Goal: Task Accomplishment & Management: Manage account settings

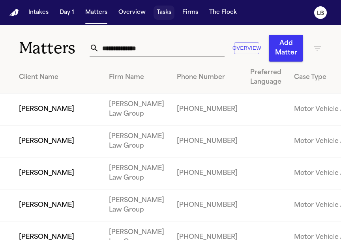
click at [166, 13] on button "Tasks" at bounding box center [164, 13] width 21 height 14
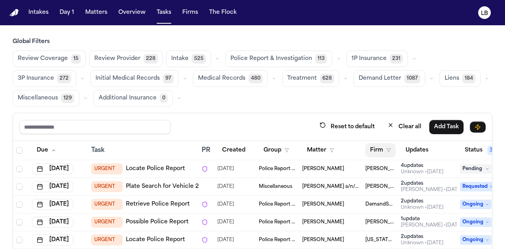
click at [341, 149] on polygon "button" at bounding box center [389, 151] width 4 height 4
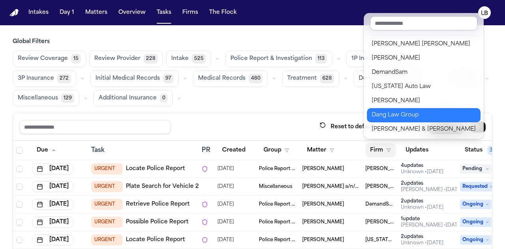
scroll to position [31, 0]
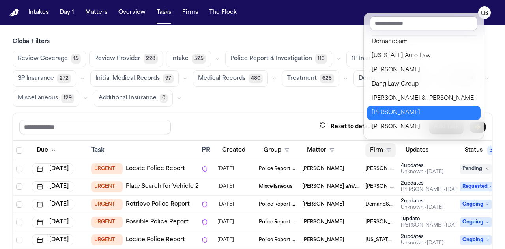
click at [341, 115] on div "[PERSON_NAME]" at bounding box center [424, 112] width 104 height 9
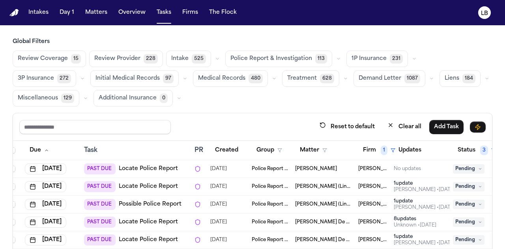
scroll to position [66, 0]
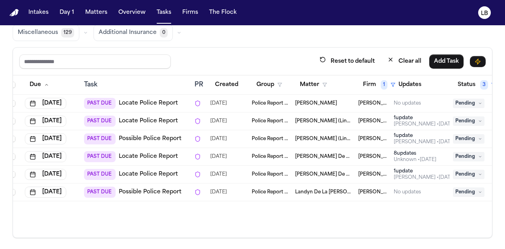
click at [4, 45] on div "Global Filters Review Coverage 15 Review Provider 228 Intake 525 Police Report …" at bounding box center [252, 105] width 505 height 266
click at [158, 8] on button "Tasks" at bounding box center [164, 13] width 21 height 14
click at [341, 84] on button "Firm 1" at bounding box center [379, 85] width 42 height 14
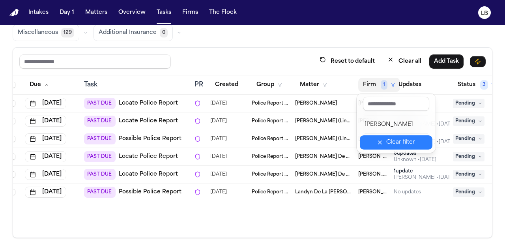
click at [341, 142] on div "Clear filter" at bounding box center [400, 142] width 29 height 9
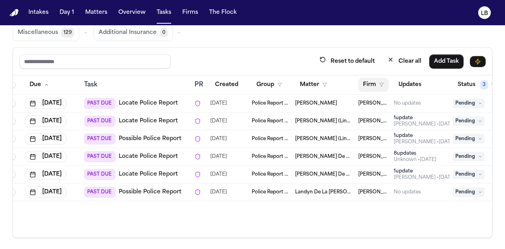
click at [341, 86] on button "Firm" at bounding box center [373, 85] width 30 height 14
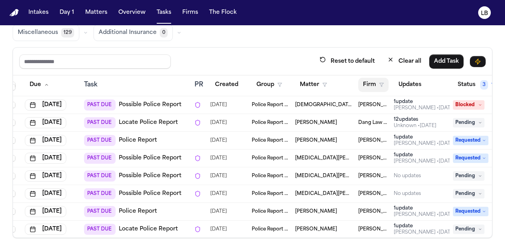
click at [341, 84] on polygon "button" at bounding box center [382, 85] width 4 height 4
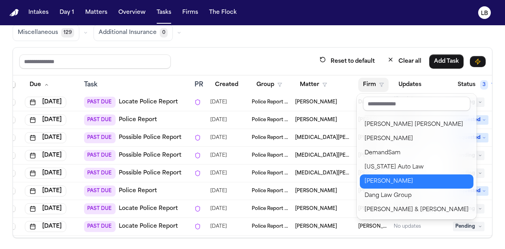
scroll to position [129, 0]
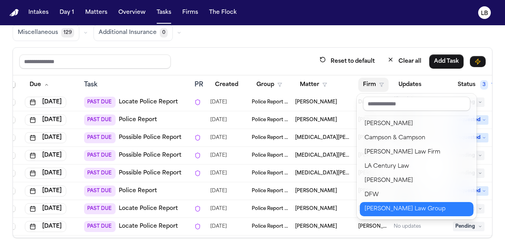
click at [341, 207] on div "[PERSON_NAME] Law Group" at bounding box center [417, 208] width 104 height 9
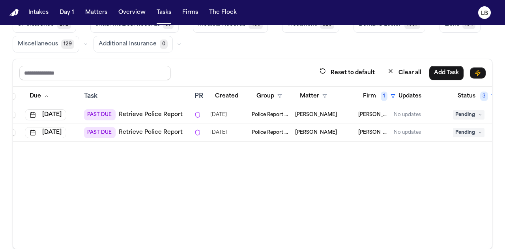
scroll to position [62, 0]
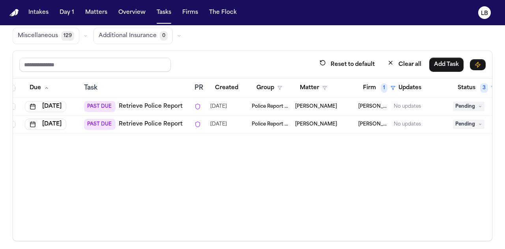
click at [310, 116] on td "[PERSON_NAME]" at bounding box center [323, 125] width 63 height 18
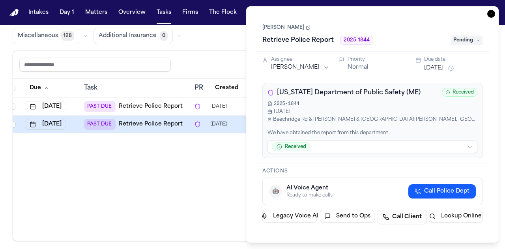
click at [278, 26] on link "[PERSON_NAME]" at bounding box center [286, 27] width 48 height 6
click at [306, 26] on icon at bounding box center [308, 27] width 5 height 5
click at [341, 15] on icon "button" at bounding box center [491, 14] width 8 height 8
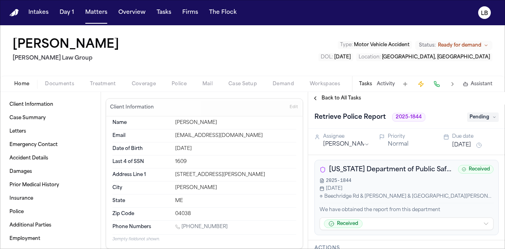
click at [65, 87] on button "Documents" at bounding box center [59, 83] width 45 height 9
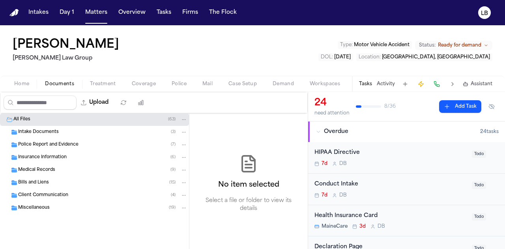
click at [54, 148] on div "Police Report and Evidence ( 7 )" at bounding box center [94, 145] width 189 height 13
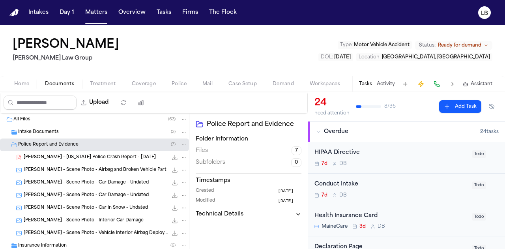
click at [66, 157] on span "T. Kieu - Maine Police Crash Report - 1.30.25" at bounding box center [90, 157] width 132 height 7
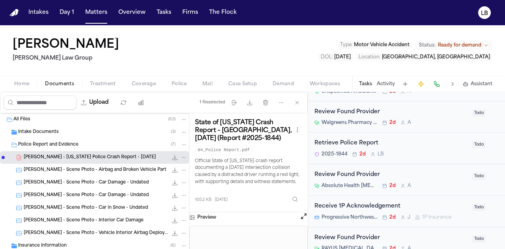
scroll to position [477, 0]
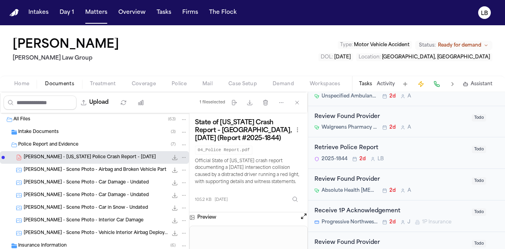
click at [446, 161] on div "Retrieve Police Report 2025-1844 2d L B Todo" at bounding box center [406, 153] width 197 height 32
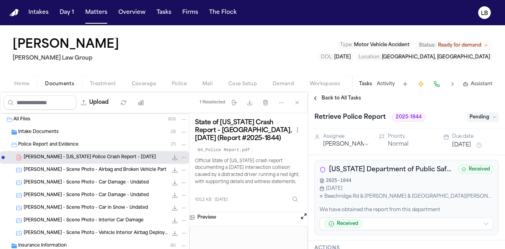
click at [477, 120] on span "Pending" at bounding box center [483, 116] width 32 height 9
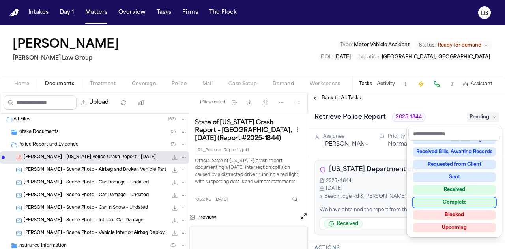
click at [476, 200] on div "Complete" at bounding box center [454, 202] width 82 height 9
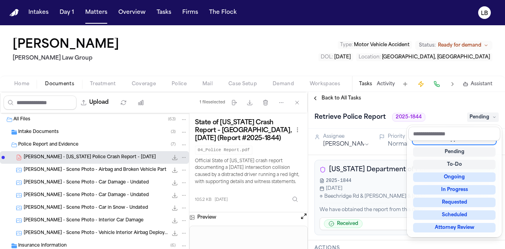
scroll to position [3, 0]
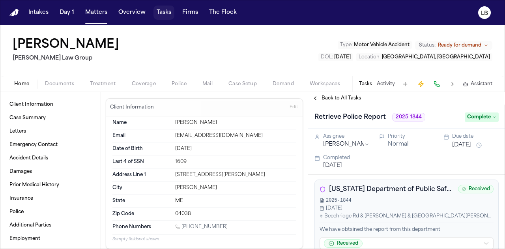
click at [164, 11] on button "Tasks" at bounding box center [164, 13] width 21 height 14
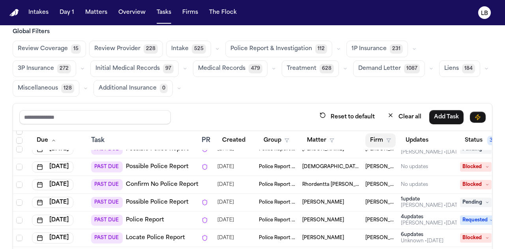
scroll to position [188, 0]
click at [373, 136] on button "Firm" at bounding box center [380, 140] width 30 height 14
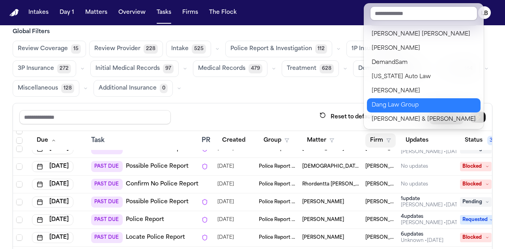
scroll to position [129, 0]
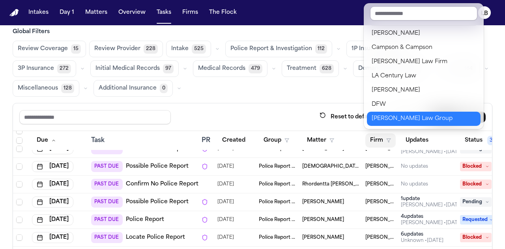
click at [401, 114] on div "Romanow Law Group" at bounding box center [424, 118] width 104 height 9
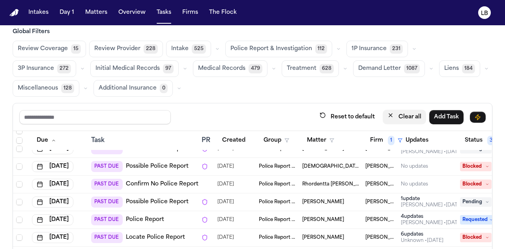
scroll to position [0, 0]
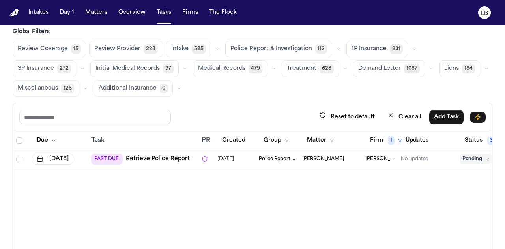
click at [326, 156] on span "Jason Karp" at bounding box center [323, 159] width 42 height 6
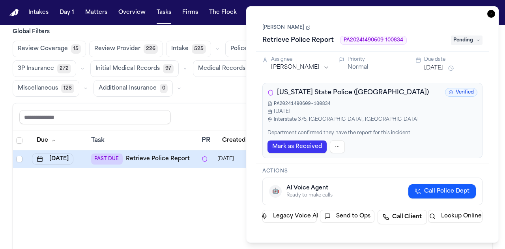
click at [287, 28] on link "Jason Karp" at bounding box center [286, 27] width 48 height 6
click at [494, 12] on icon "button" at bounding box center [491, 14] width 8 height 8
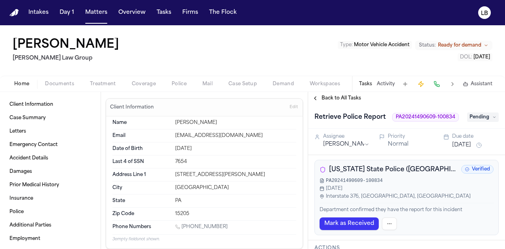
click at [52, 84] on span "Documents" at bounding box center [59, 84] width 29 height 6
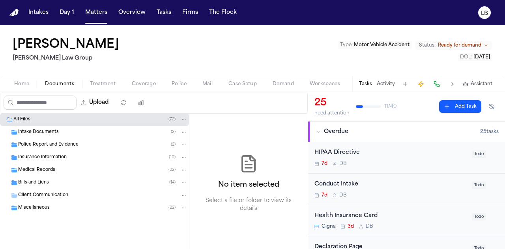
click at [53, 140] on div "Police Report and Evidence ( 2 )" at bounding box center [94, 145] width 189 height 13
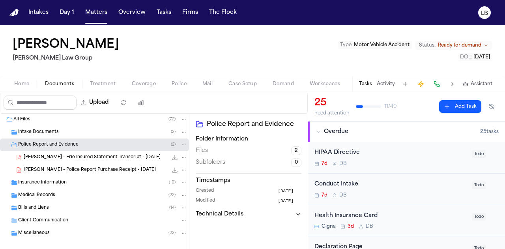
click at [102, 170] on span "J. Karp - Police Report Purchase Receipt - 12.17.24" at bounding box center [90, 170] width 132 height 7
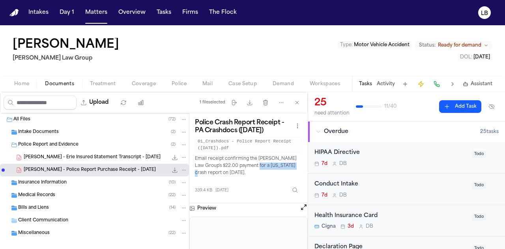
drag, startPoint x: 260, startPoint y: 165, endPoint x: 302, endPoint y: 162, distance: 42.7
click at [302, 162] on div "Police Crash Report Receipt - PA Crashdocs (12/17/2024) 01_Crashdocs - Police R…" at bounding box center [248, 158] width 118 height 90
copy p "Pennsylvania crash"
click at [250, 101] on icon "button" at bounding box center [250, 102] width 6 height 6
click at [47, 129] on span "Intake Documents" at bounding box center [38, 132] width 41 height 7
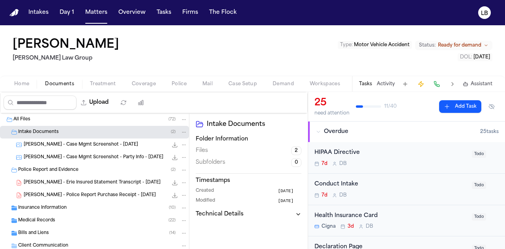
click at [70, 145] on span "J. Karp - Case Mgmt Screenshot - 8.6.25" at bounding box center [81, 145] width 114 height 7
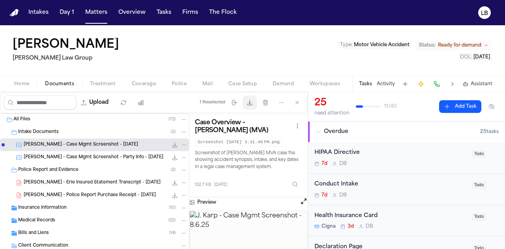
click at [252, 101] on icon "button" at bounding box center [250, 102] width 6 height 6
click at [105, 159] on span "J. Karp - Case Mgmt Screenshot - Party Info - 8.6.25" at bounding box center [94, 157] width 140 height 7
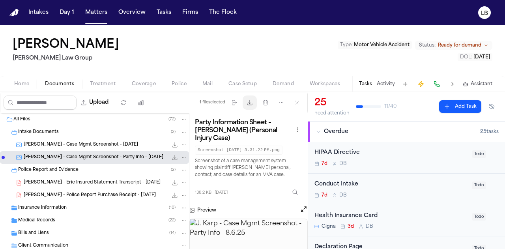
click at [251, 101] on icon "button" at bounding box center [250, 102] width 6 height 6
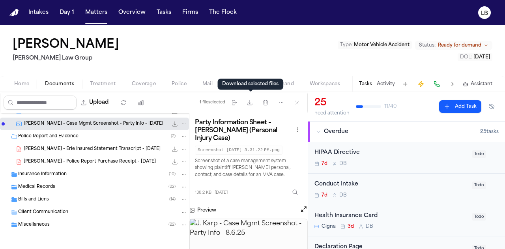
click at [24, 83] on span "Home" at bounding box center [21, 84] width 15 height 6
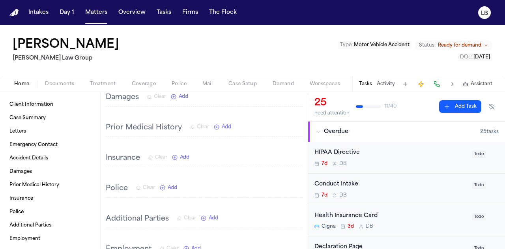
scroll to position [1079, 0]
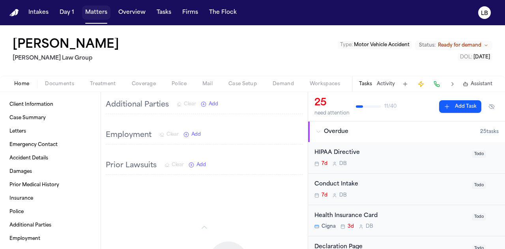
click at [104, 15] on button "Matters" at bounding box center [96, 13] width 28 height 14
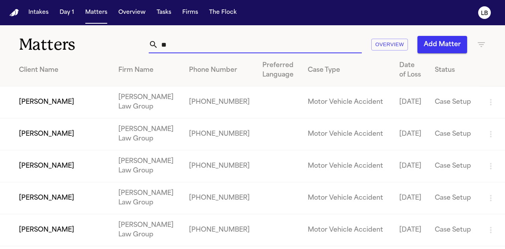
click at [193, 43] on input "**" at bounding box center [260, 44] width 204 height 17
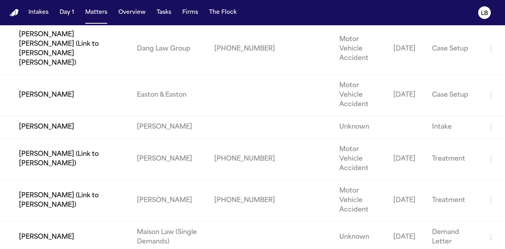
scroll to position [270, 0]
type input "*********"
click at [96, 139] on td "Jenny Guerrero Rodriguez (Link to Fanny Guerrero Rodriguez)" at bounding box center [65, 159] width 131 height 41
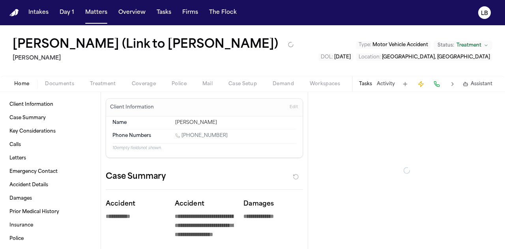
type textarea "*"
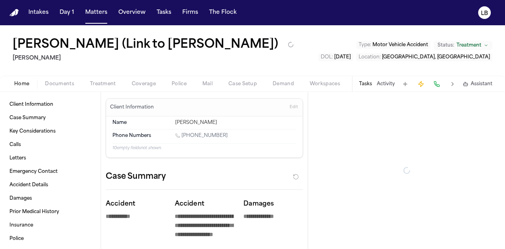
type textarea "*"
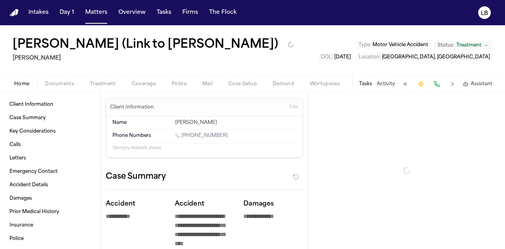
type textarea "*"
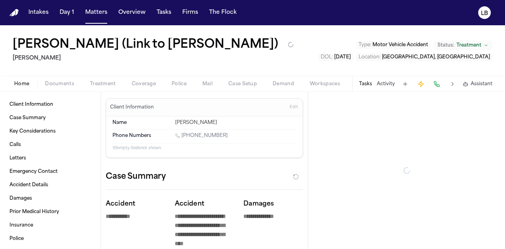
type textarea "*"
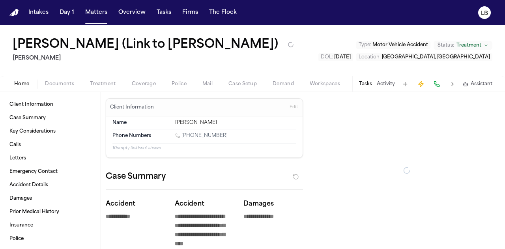
type textarea "*"
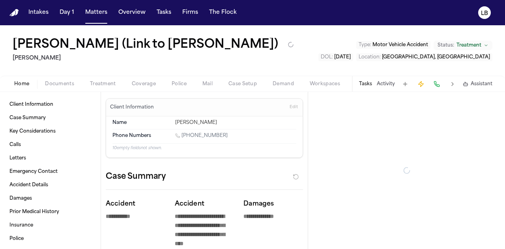
type textarea "*"
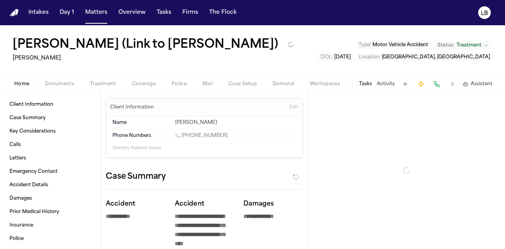
type textarea "*"
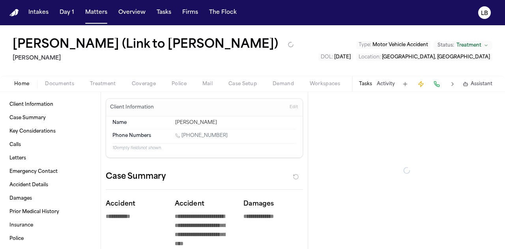
type textarea "*"
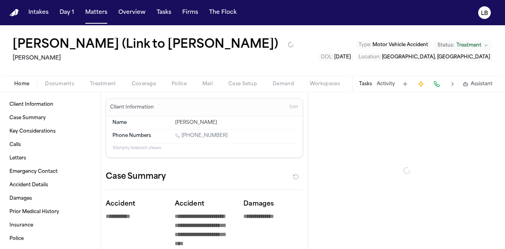
type textarea "*"
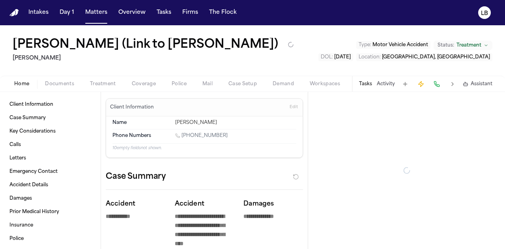
type textarea "*"
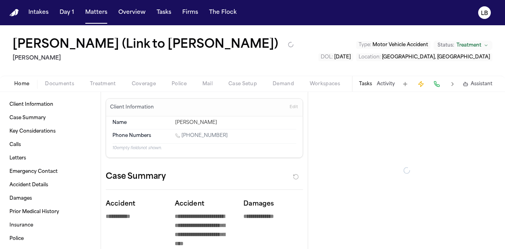
type textarea "*"
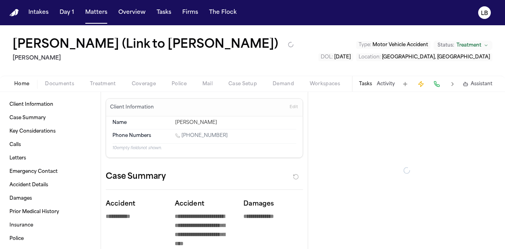
type textarea "*"
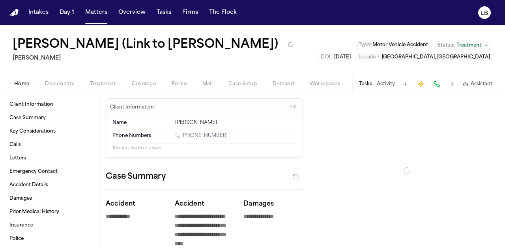
type textarea "*"
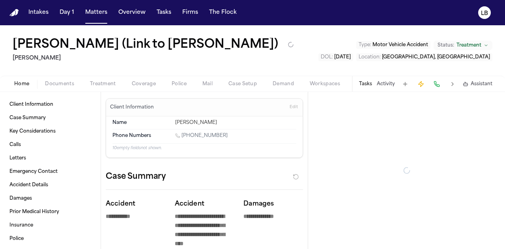
type textarea "*"
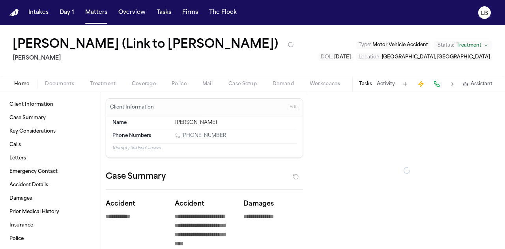
type textarea "*"
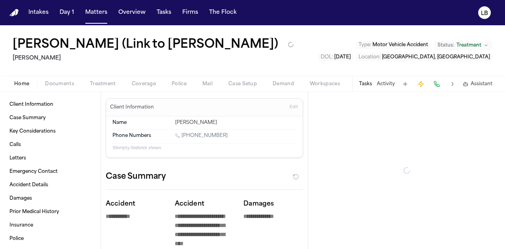
type textarea "*"
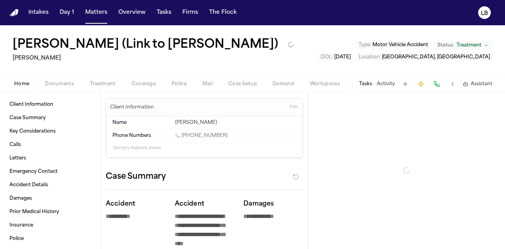
type textarea "*"
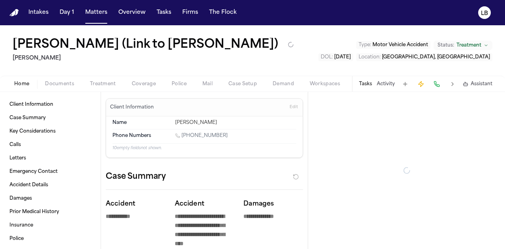
type textarea "*"
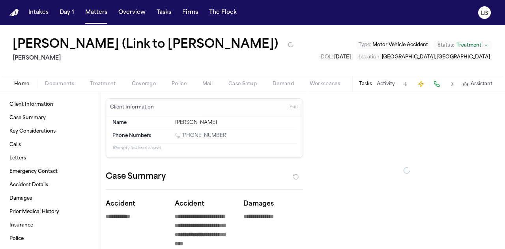
type textarea "*"
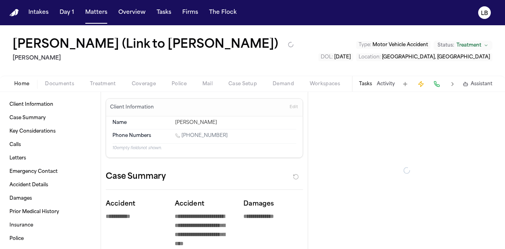
type textarea "*"
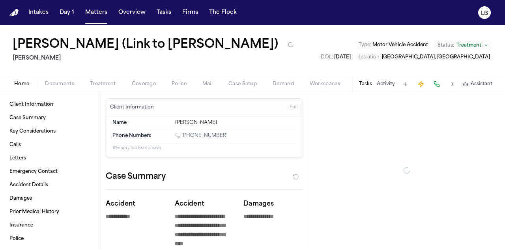
type textarea "*"
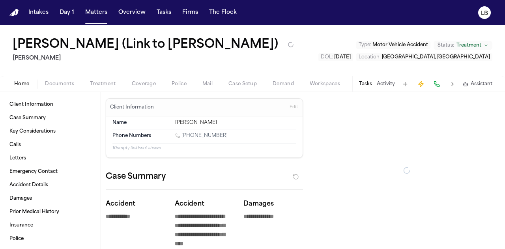
type textarea "*"
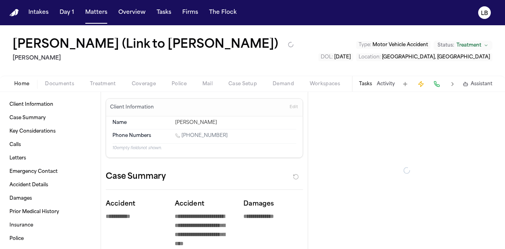
type textarea "*"
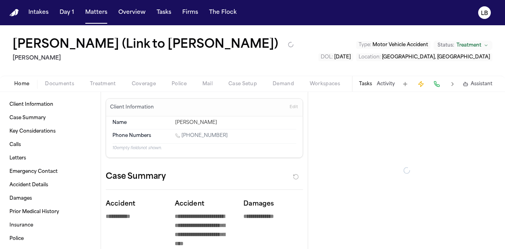
type textarea "*"
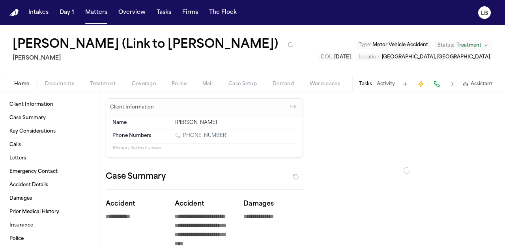
type textarea "*"
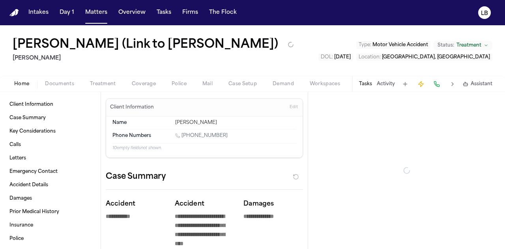
type textarea "*"
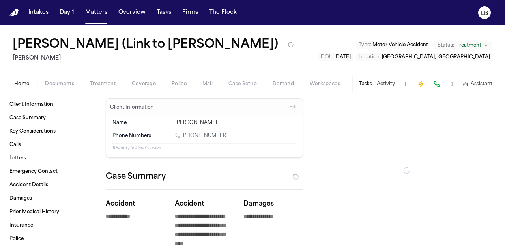
type textarea "*"
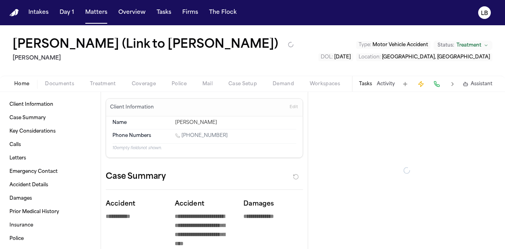
type textarea "*"
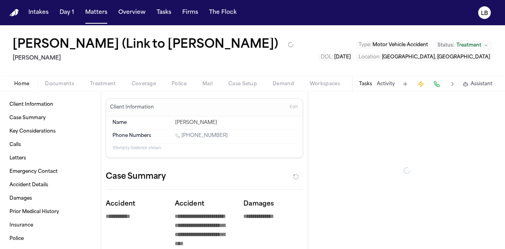
type textarea "*"
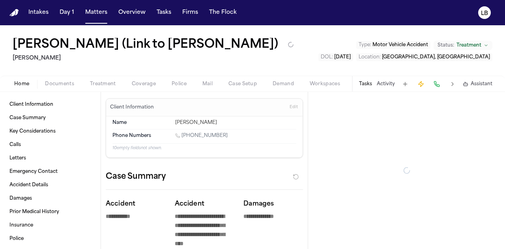
type textarea "*"
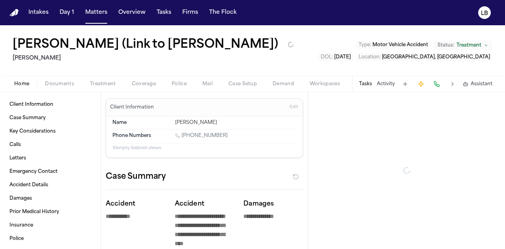
type textarea "*"
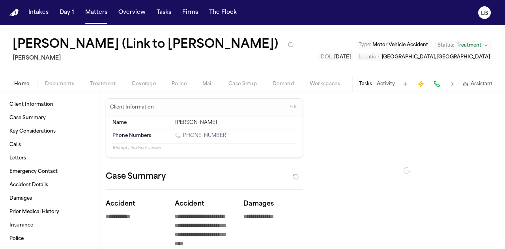
type textarea "*"
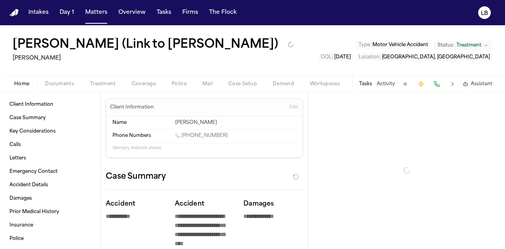
type textarea "*"
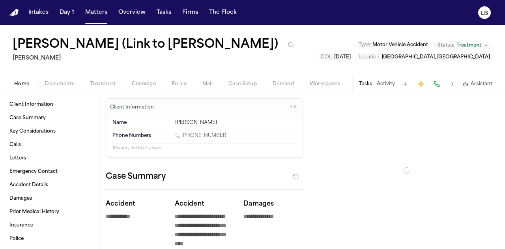
type textarea "*"
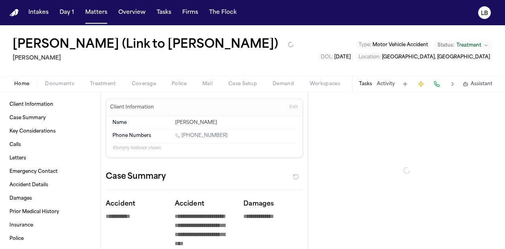
type textarea "*"
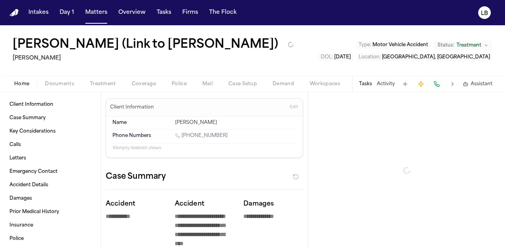
type textarea "*"
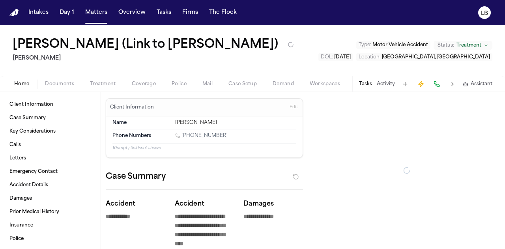
type textarea "*"
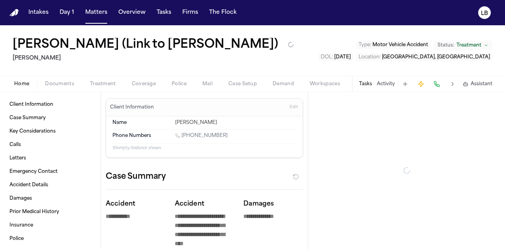
type textarea "*"
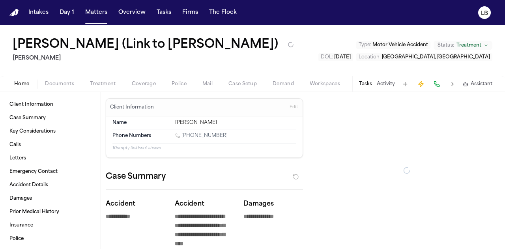
type textarea "*"
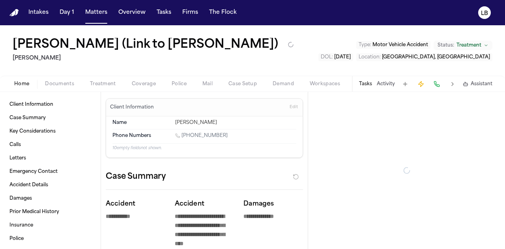
type textarea "*"
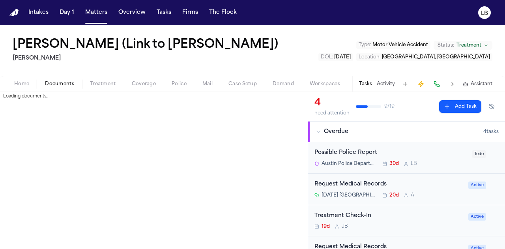
click at [56, 87] on span "Documents" at bounding box center [59, 84] width 29 height 6
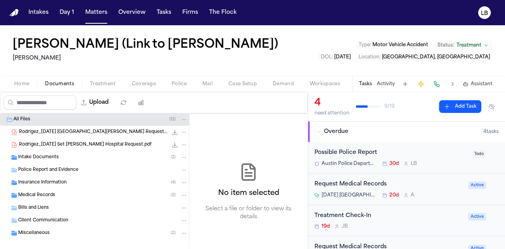
click at [87, 164] on div "Intake Documents ( 2 )" at bounding box center [94, 157] width 189 height 13
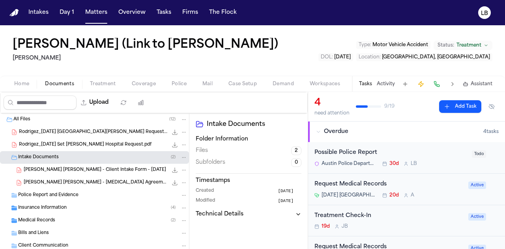
click at [108, 174] on span "J. Guerrero Rodriguez - Client Intake Form - 6.23.25" at bounding box center [95, 170] width 142 height 7
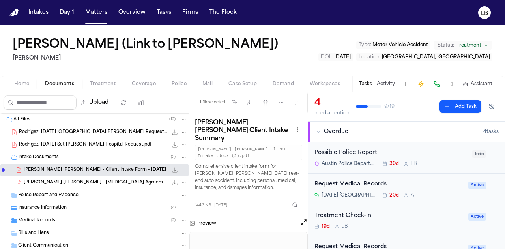
scroll to position [114, 0]
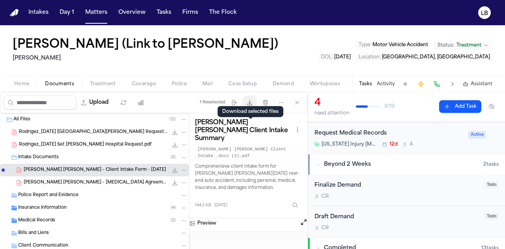
click at [253, 106] on icon "button" at bounding box center [250, 102] width 6 height 6
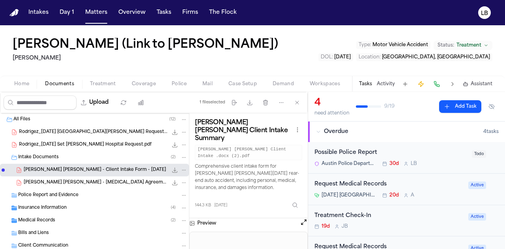
drag, startPoint x: 389, startPoint y: 109, endPoint x: 300, endPoint y: 39, distance: 113.4
drag, startPoint x: 300, startPoint y: 39, endPoint x: 243, endPoint y: 43, distance: 57.0
click at [243, 43] on h1 "Jenny Guerrero Rodriguez (Link to Fanny Guerrero Rodriguez)" at bounding box center [146, 45] width 266 height 14
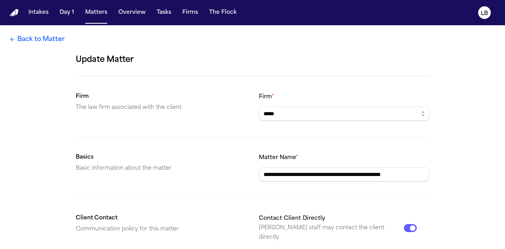
click at [33, 38] on link "Back to Matter" at bounding box center [36, 39] width 55 height 9
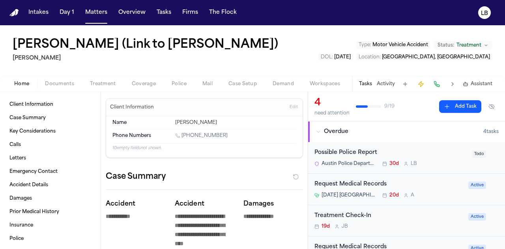
click at [392, 92] on div "Tasks Activity Assistant" at bounding box center [425, 83] width 147 height 15
click at [385, 87] on button "Activity" at bounding box center [386, 84] width 18 height 6
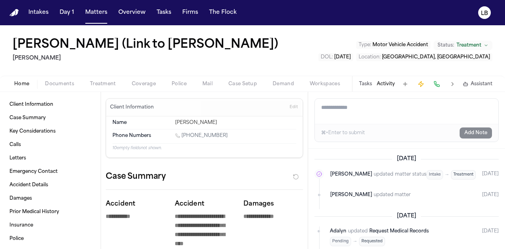
click at [406, 124] on textarea "Add a note to this matter" at bounding box center [407, 111] width 184 height 25
paste textarea "**********"
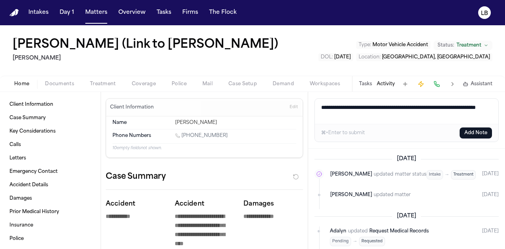
click at [322, 124] on textarea "**********" at bounding box center [407, 111] width 184 height 25
click at [472, 139] on button "Add Note" at bounding box center [476, 132] width 32 height 11
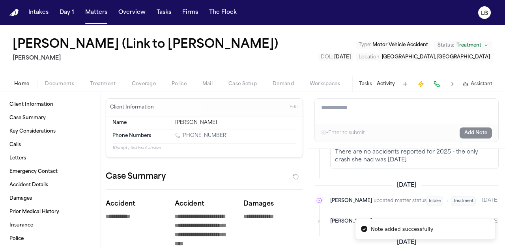
scroll to position [10, 0]
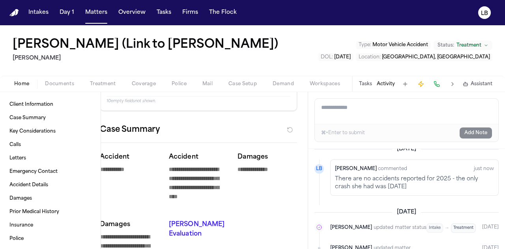
scroll to position [49, 6]
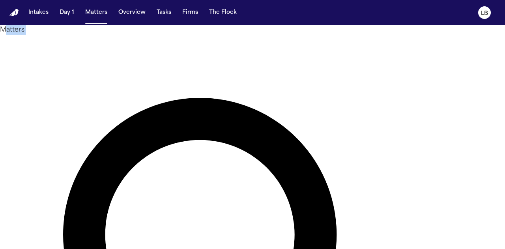
drag, startPoint x: 0, startPoint y: 102, endPoint x: 28, endPoint y: 54, distance: 54.8
click at [166, 6] on button "Tasks" at bounding box center [164, 13] width 21 height 14
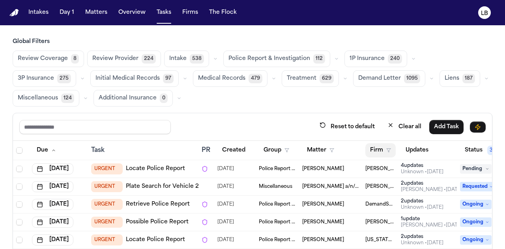
click at [391, 144] on button "Firm" at bounding box center [380, 150] width 30 height 14
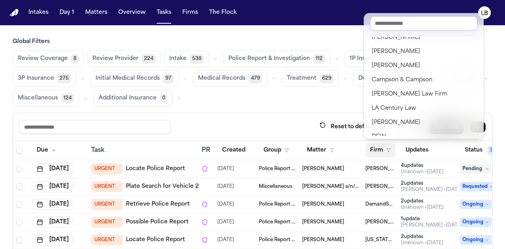
scroll to position [129, 0]
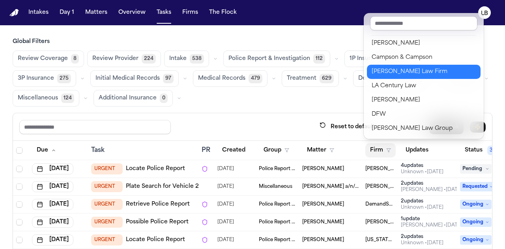
click at [418, 71] on div "[PERSON_NAME] Law Firm" at bounding box center [424, 71] width 104 height 9
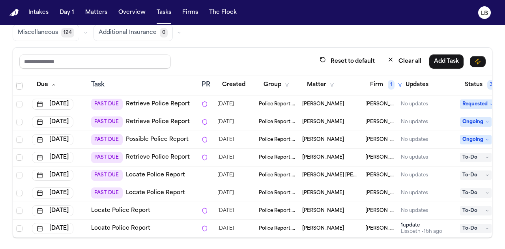
scroll to position [66, 0]
click at [140, 207] on link "Locate Police Report" at bounding box center [120, 211] width 59 height 8
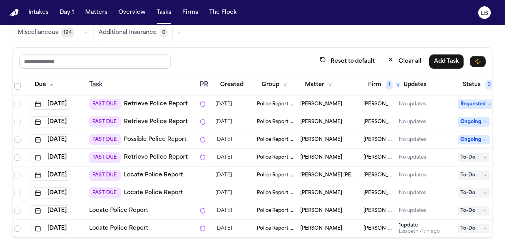
scroll to position [76, 2]
click at [128, 225] on link "Locate Police Report" at bounding box center [118, 229] width 59 height 8
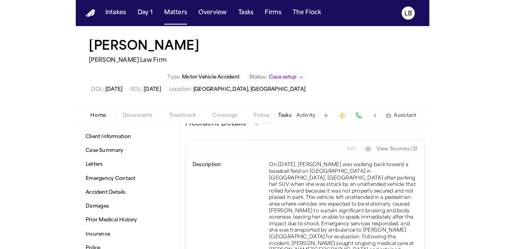
scroll to position [357, 0]
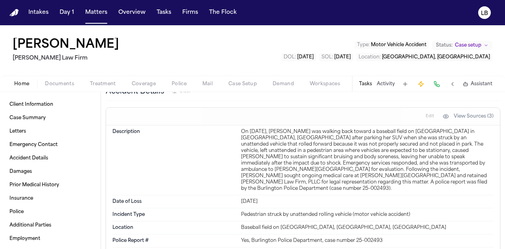
click at [74, 80] on button "Documents" at bounding box center [59, 83] width 45 height 9
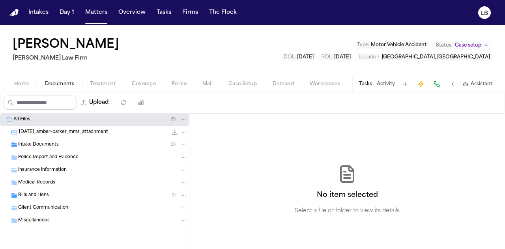
click at [49, 158] on span "Police Report and Evidence" at bounding box center [48, 157] width 60 height 7
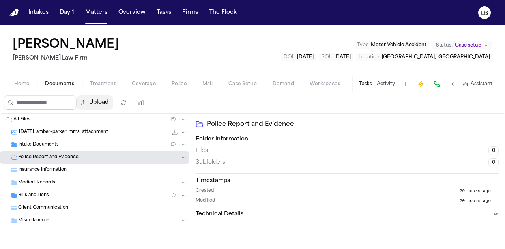
click at [113, 100] on button "Upload" at bounding box center [95, 102] width 37 height 14
select select "**********"
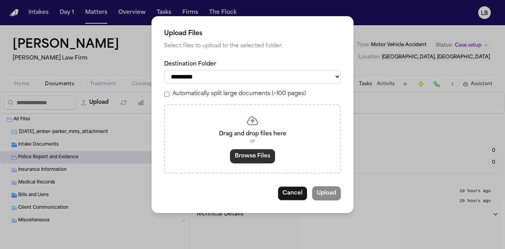
click at [257, 153] on button "Browse Files" at bounding box center [252, 156] width 45 height 14
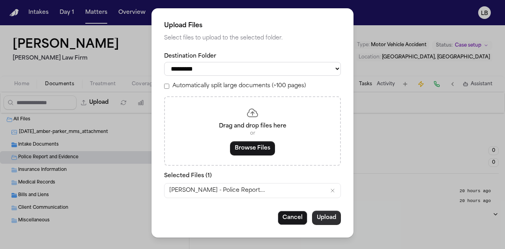
click at [328, 213] on button "Upload" at bounding box center [326, 218] width 29 height 14
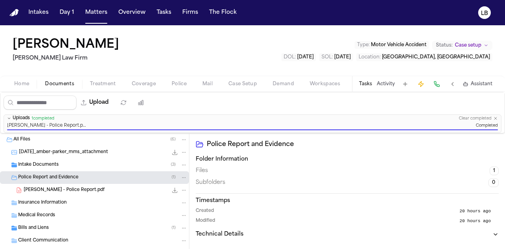
click at [402, 71] on div "Amber Parker Ruy Mireles Law Firm Type : Motor Vehicle Accident Status: Case se…" at bounding box center [252, 50] width 505 height 51
click at [364, 84] on button "Tasks" at bounding box center [365, 84] width 13 height 6
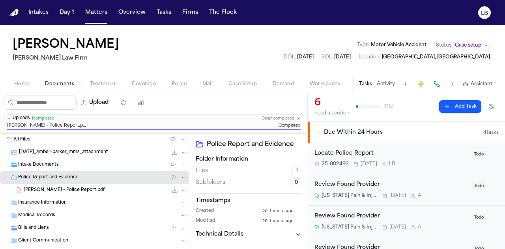
scroll to position [83, 0]
click at [408, 164] on div "25-002493 Today L B" at bounding box center [391, 164] width 153 height 6
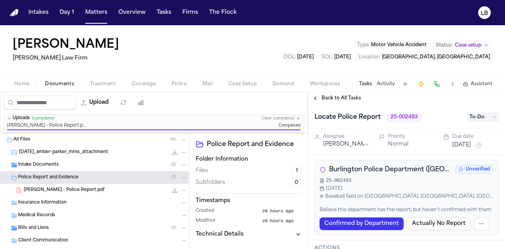
click at [471, 118] on span "To-Do" at bounding box center [483, 116] width 32 height 9
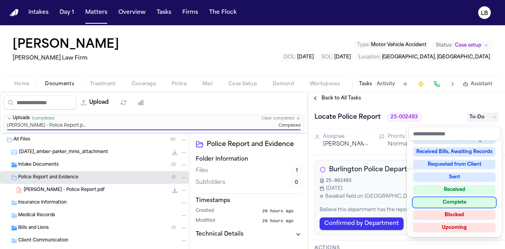
click at [462, 200] on div "Complete" at bounding box center [454, 202] width 82 height 9
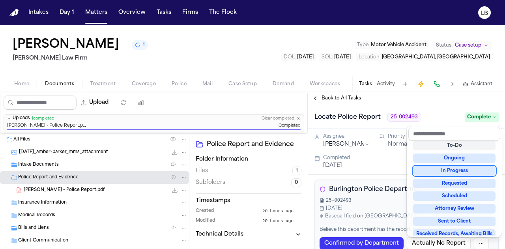
click at [388, 83] on div "Amber Parker 1 Ruy Mireles Law Firm Type : Motor Vehicle Accident Status: Case …" at bounding box center [252, 137] width 505 height 224
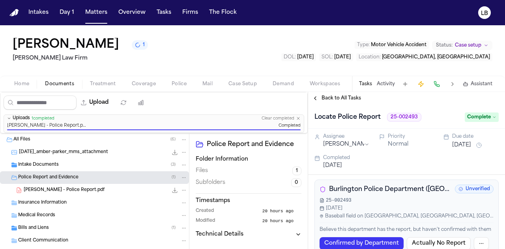
click at [388, 83] on button "Activity" at bounding box center [386, 84] width 18 height 6
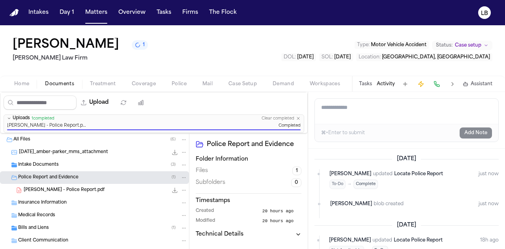
click at [371, 109] on textarea "Add a note to this matter" at bounding box center [407, 111] width 184 height 25
type textarea "**********"
click at [467, 131] on button "Add Note" at bounding box center [476, 132] width 32 height 11
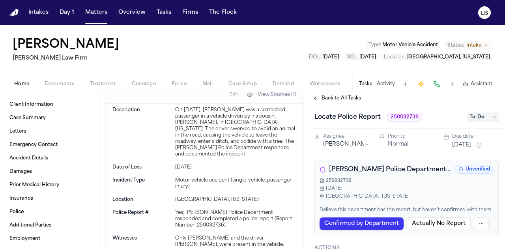
scroll to position [370, 0]
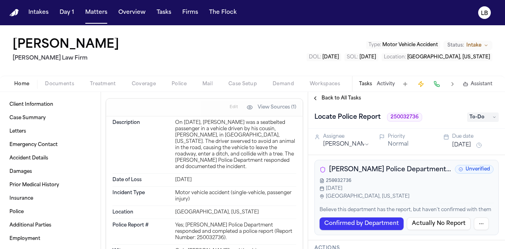
click at [60, 84] on span "Documents" at bounding box center [59, 84] width 29 height 6
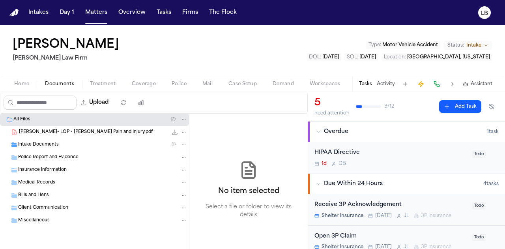
click at [56, 158] on span "Police Report and Evidence" at bounding box center [48, 157] width 60 height 7
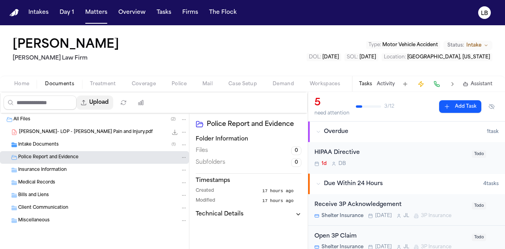
click at [110, 104] on button "Upload" at bounding box center [95, 102] width 37 height 14
select select "**********"
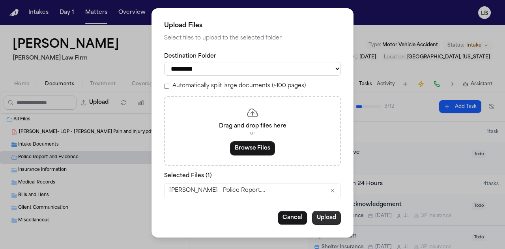
click at [322, 212] on button "Upload" at bounding box center [326, 218] width 29 height 14
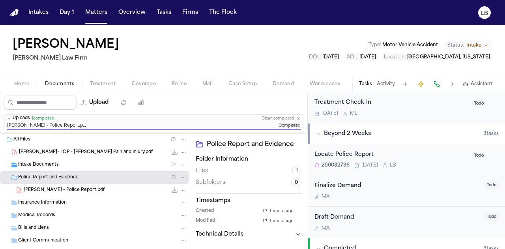
scroll to position [245, 0]
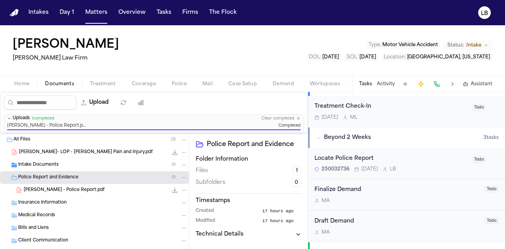
click at [433, 162] on div "Locate Police Report 250032736 Aug 29 L B" at bounding box center [391, 163] width 153 height 19
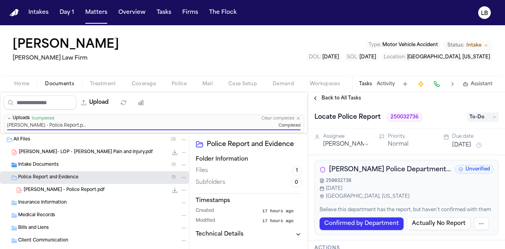
click at [482, 119] on span "To-Do" at bounding box center [483, 116] width 32 height 9
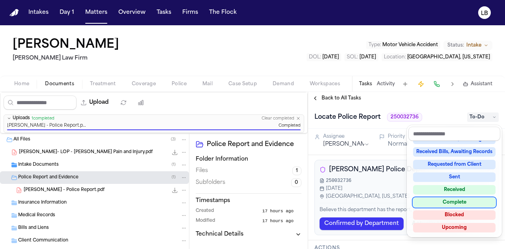
click at [474, 201] on div "Complete" at bounding box center [454, 202] width 82 height 9
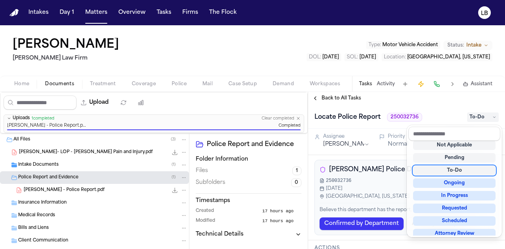
scroll to position [3, 0]
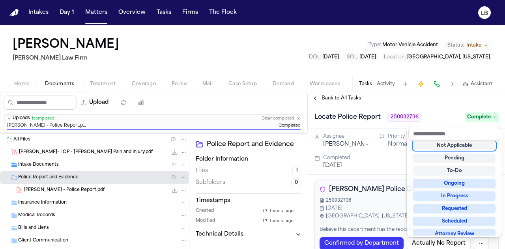
click at [393, 80] on div "John Clark Ruy Mireles Law Firm Type : Motor Vehicle Accident Status: Intake DO…" at bounding box center [252, 137] width 505 height 224
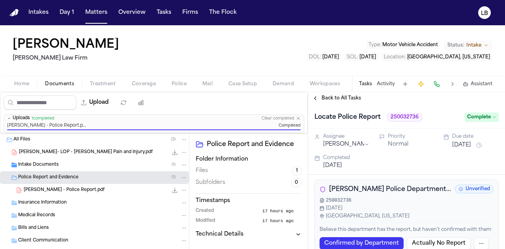
click at [385, 82] on button "Activity" at bounding box center [386, 84] width 18 height 6
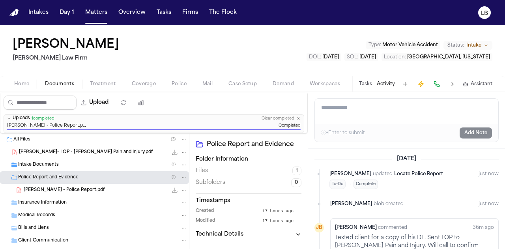
click at [368, 115] on textarea "Add a note to this matter" at bounding box center [407, 111] width 184 height 25
type textarea "**********"
click button "Add Note"
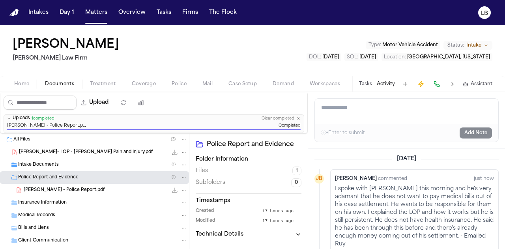
scroll to position [11, 0]
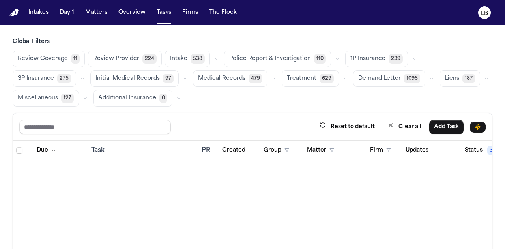
scroll to position [1490, 0]
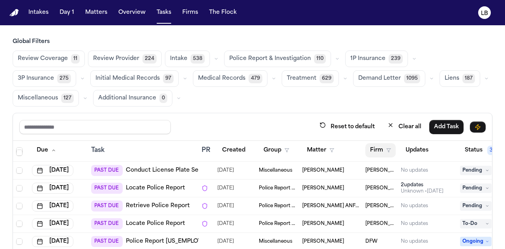
click at [388, 146] on button "Firm" at bounding box center [380, 150] width 30 height 14
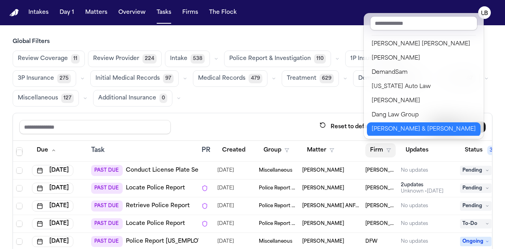
scroll to position [129, 0]
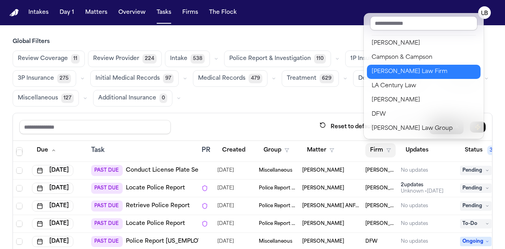
click at [391, 75] on div "[PERSON_NAME] Law Firm" at bounding box center [424, 71] width 104 height 9
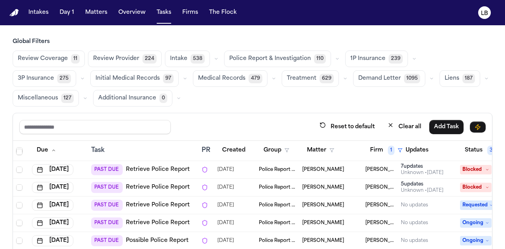
scroll to position [66, 0]
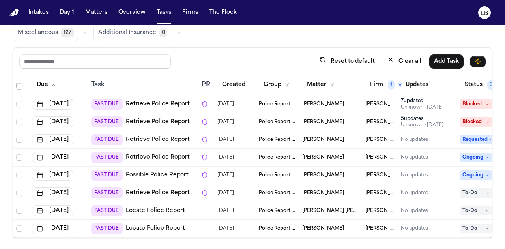
click at [302, 225] on span "[PERSON_NAME]" at bounding box center [323, 228] width 42 height 6
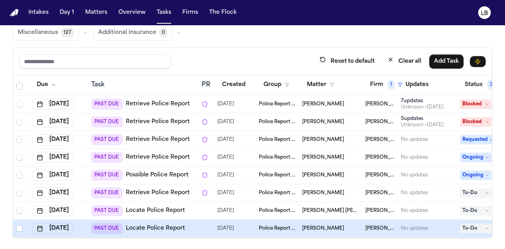
click at [302, 225] on span "[PERSON_NAME]" at bounding box center [323, 228] width 42 height 6
click at [138, 225] on link "Locate Police Report" at bounding box center [155, 229] width 59 height 8
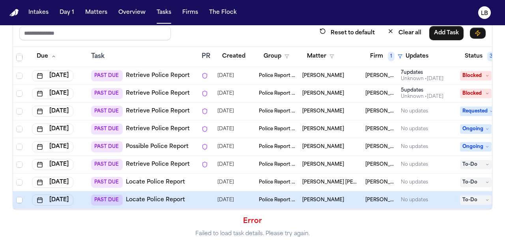
click at [336, 179] on span "[PERSON_NAME] [PERSON_NAME]" at bounding box center [330, 182] width 57 height 6
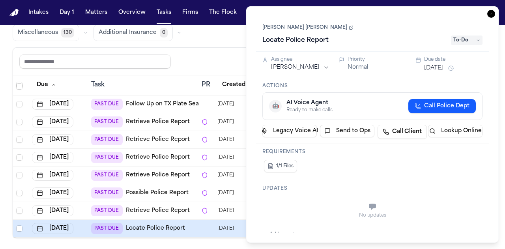
scroll to position [22, 0]
click at [329, 28] on link "[PERSON_NAME] [PERSON_NAME]" at bounding box center [307, 27] width 91 height 6
click at [492, 12] on icon "button" at bounding box center [491, 14] width 8 height 8
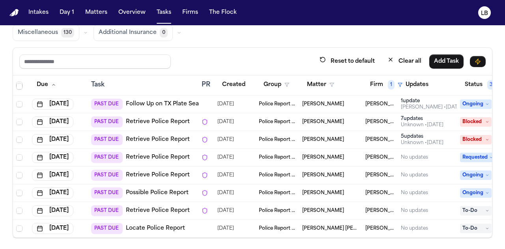
click at [333, 208] on span "[PERSON_NAME]" at bounding box center [323, 211] width 42 height 6
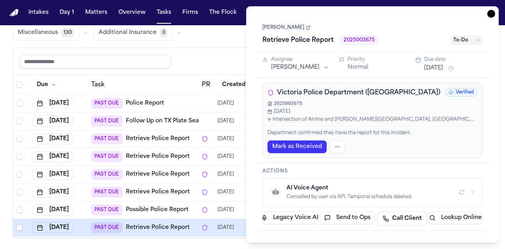
scroll to position [5, 0]
click at [290, 29] on link "[PERSON_NAME]" at bounding box center [286, 27] width 48 height 6
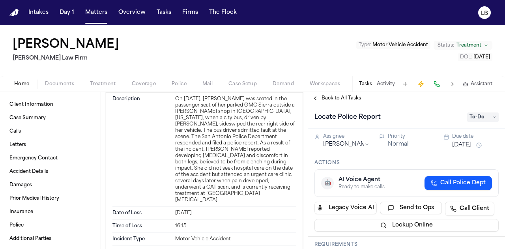
scroll to position [660, 0]
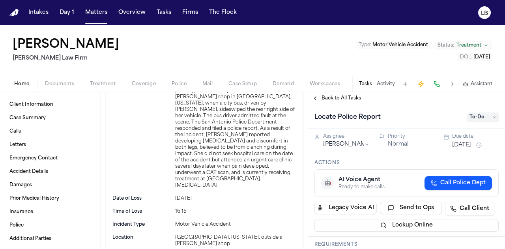
click at [61, 82] on span "Documents" at bounding box center [59, 84] width 29 height 6
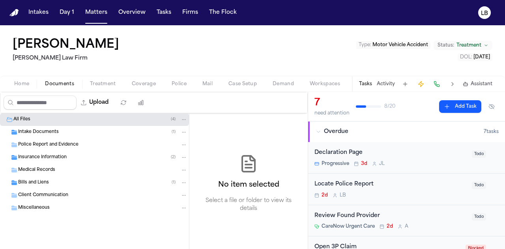
click at [45, 134] on span "Intake Documents" at bounding box center [38, 132] width 41 height 7
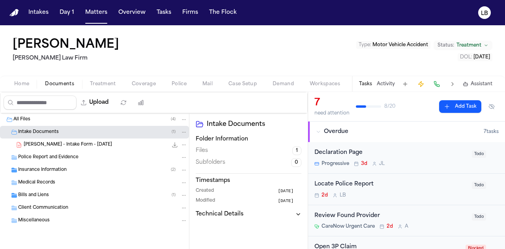
click at [54, 155] on span "Police Report and Evidence" at bounding box center [48, 157] width 60 height 7
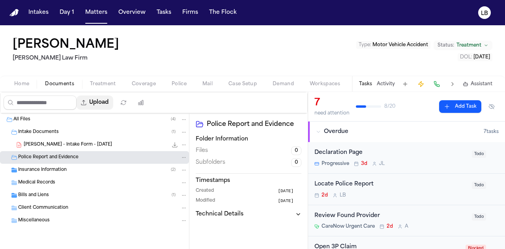
click at [112, 102] on button "Upload" at bounding box center [95, 102] width 37 height 14
select select "**********"
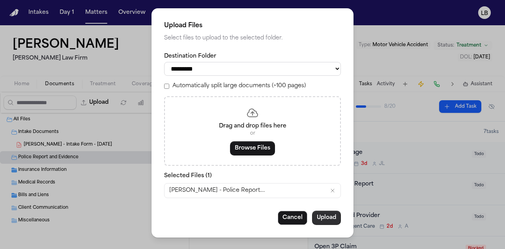
click at [323, 216] on button "Upload" at bounding box center [326, 218] width 29 height 14
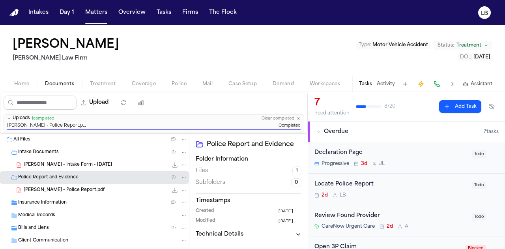
click at [365, 88] on div "Tasks Activity Assistant" at bounding box center [425, 83] width 147 height 15
click at [459, 198] on div "Locate Police Report 2d L B Todo" at bounding box center [406, 190] width 197 height 32
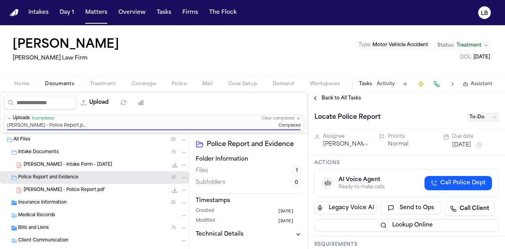
click at [482, 116] on span "To-Do" at bounding box center [483, 116] width 32 height 9
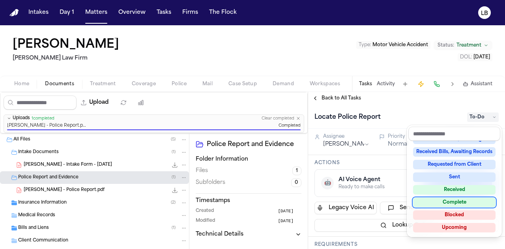
click at [474, 200] on div "Complete" at bounding box center [454, 202] width 82 height 9
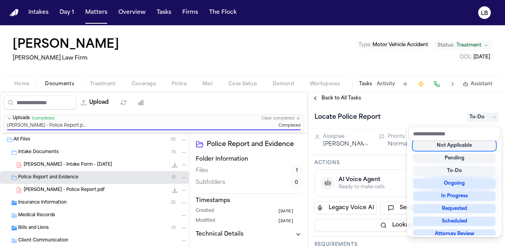
scroll to position [123, 0]
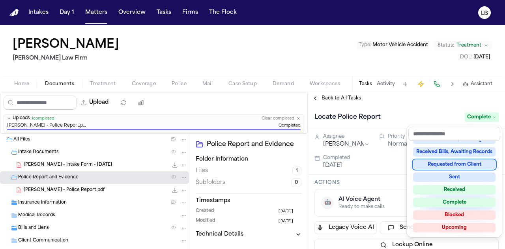
click at [417, 109] on div "Locate Police Report Complete" at bounding box center [406, 117] width 197 height 24
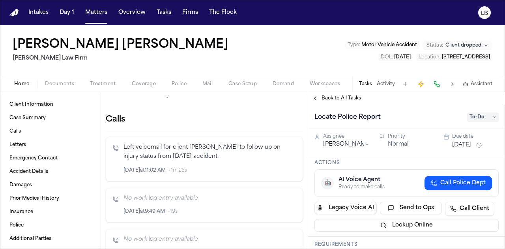
scroll to position [153, 0]
click at [55, 83] on span "Documents" at bounding box center [59, 84] width 29 height 6
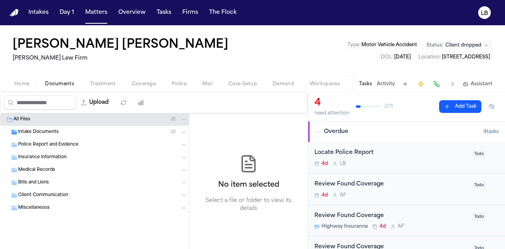
click at [60, 134] on div "Intake Documents ( 2 )" at bounding box center [102, 132] width 169 height 7
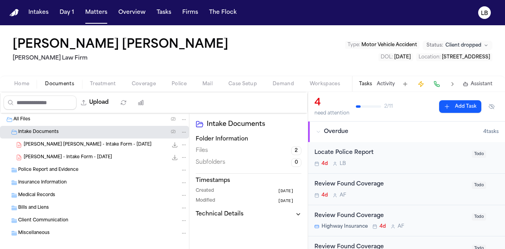
click at [81, 154] on span "[PERSON_NAME] - Intake Form - [DATE]" at bounding box center [68, 157] width 88 height 7
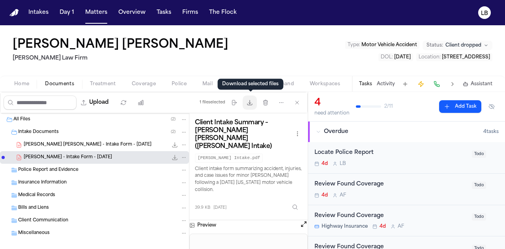
click at [254, 101] on button "Download files" at bounding box center [250, 102] width 14 height 14
drag, startPoint x: 217, startPoint y: 29, endPoint x: 7, endPoint y: 32, distance: 210.4
click at [7, 32] on div "[PERSON_NAME] [PERSON_NAME] [PERSON_NAME] Law Firm Type : Motor Vehicle Acciden…" at bounding box center [252, 50] width 505 height 51
copy h1 "[PERSON_NAME] [PERSON_NAME]"
click at [435, 151] on div "Locate Police Report" at bounding box center [391, 152] width 153 height 9
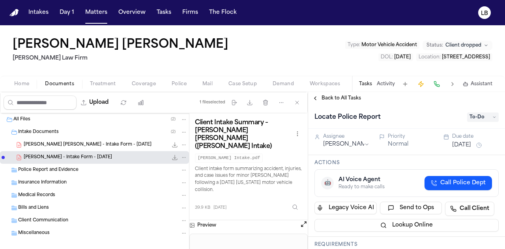
click at [477, 115] on span "To-Do" at bounding box center [483, 116] width 32 height 9
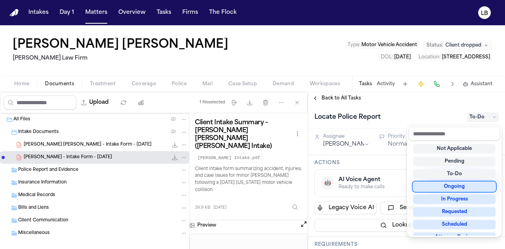
scroll to position [2, 0]
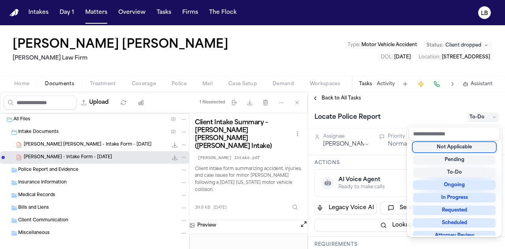
click at [463, 149] on div "Not Applicable" at bounding box center [454, 146] width 82 height 9
click at [385, 78] on div "[PERSON_NAME] [PERSON_NAME] [PERSON_NAME] Law Firm Type : Motor Vehicle Acciden…" at bounding box center [252, 137] width 505 height 224
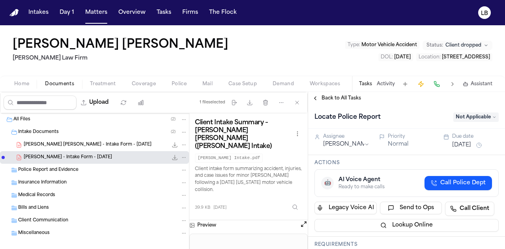
click at [384, 87] on div "Tasks Activity Assistant" at bounding box center [425, 83] width 147 height 15
click at [382, 83] on button "Activity" at bounding box center [386, 84] width 18 height 6
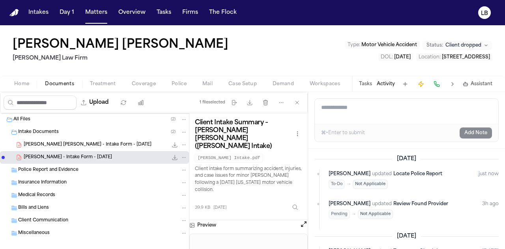
click at [351, 104] on textarea "Add a note to this matter" at bounding box center [407, 111] width 184 height 25
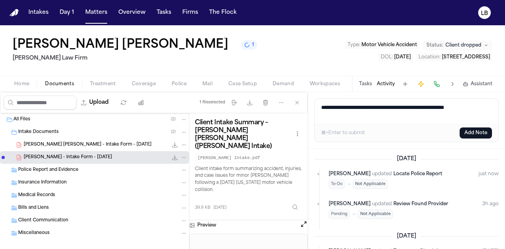
type textarea "**********"
click at [472, 134] on button "Add Note" at bounding box center [476, 132] width 32 height 11
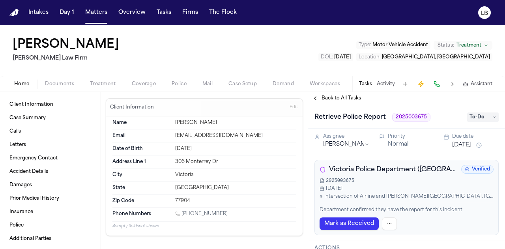
click at [408, 116] on span "2025003675" at bounding box center [411, 117] width 38 height 9
copy span "2025003675"
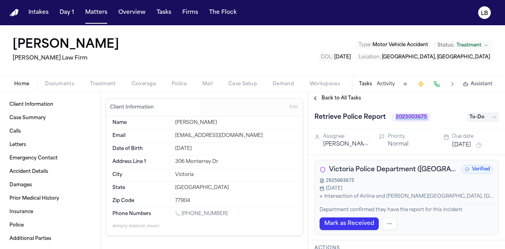
click at [64, 88] on span "button" at bounding box center [59, 88] width 39 height 1
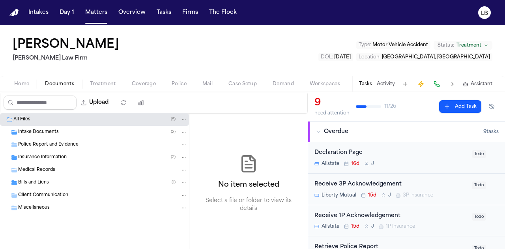
click at [53, 136] on div "Intake Documents ( 2 )" at bounding box center [94, 132] width 189 height 13
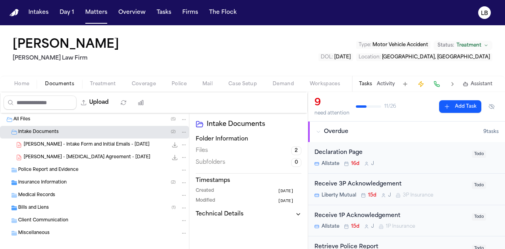
click at [62, 144] on span "D. Johnson - Intake Form and Initial Emails - 6.3.25" at bounding box center [87, 145] width 126 height 7
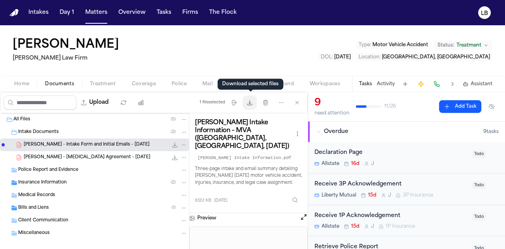
click at [251, 102] on icon "button" at bounding box center [249, 102] width 5 height 5
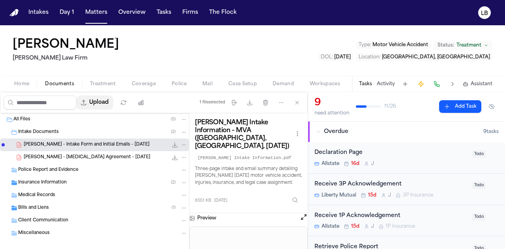
click at [112, 102] on button "Upload" at bounding box center [95, 102] width 37 height 14
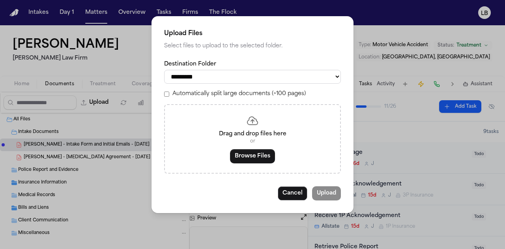
click at [227, 81] on select "**********" at bounding box center [252, 77] width 177 height 14
select select "**********"
click at [164, 70] on select "**********" at bounding box center [252, 77] width 177 height 14
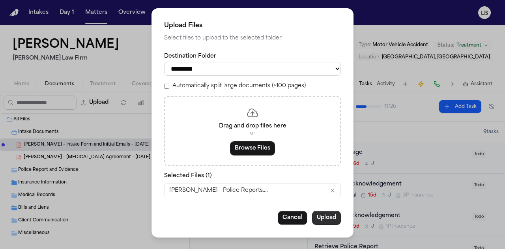
click at [327, 213] on button "Upload" at bounding box center [326, 218] width 29 height 14
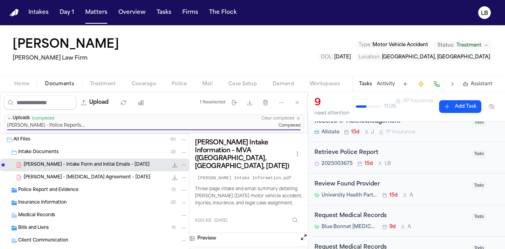
scroll to position [95, 0]
click at [422, 165] on div "2025003675 15d L B" at bounding box center [391, 163] width 153 height 6
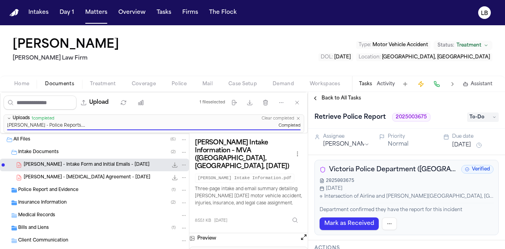
click at [471, 122] on div "Retrieve Police Report 2025003675 To-Do" at bounding box center [407, 117] width 184 height 13
click at [471, 121] on span "To-Do" at bounding box center [483, 116] width 32 height 9
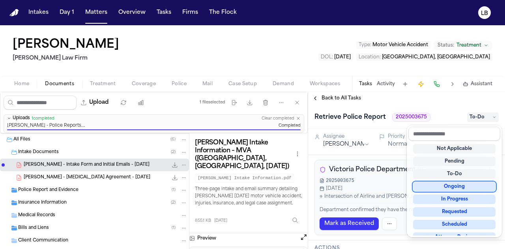
scroll to position [123, 0]
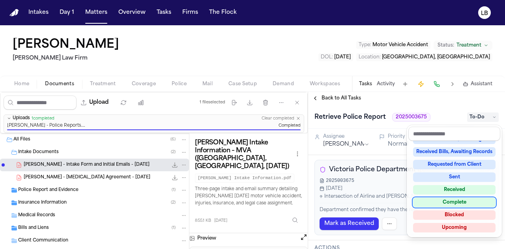
click at [461, 203] on div "Complete" at bounding box center [454, 202] width 82 height 9
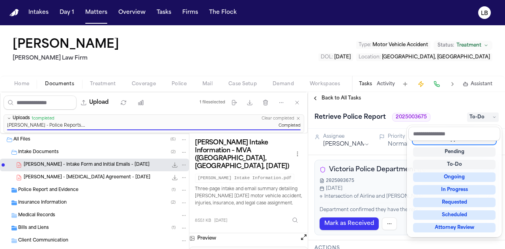
scroll to position [3, 0]
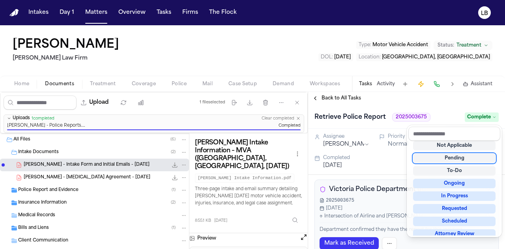
click at [382, 82] on div "David Johnson Ruy Mireles Law Firm Type : Motor Vehicle Accident Status: Treatm…" at bounding box center [252, 137] width 505 height 224
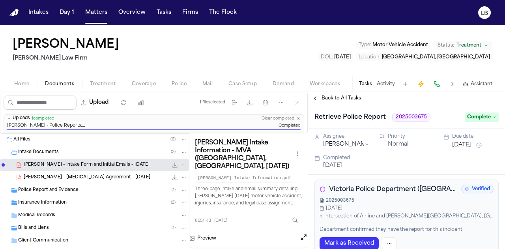
click at [382, 82] on button "Activity" at bounding box center [386, 84] width 18 height 6
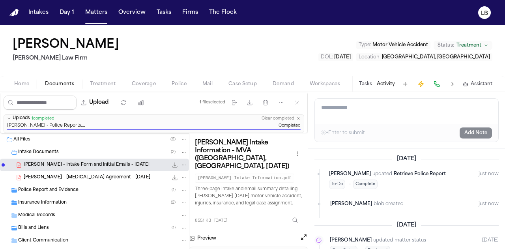
click at [368, 110] on textarea "Add a note to this matter" at bounding box center [407, 111] width 184 height 25
type textarea "**********"
click at [465, 129] on button "Add Note" at bounding box center [476, 132] width 32 height 11
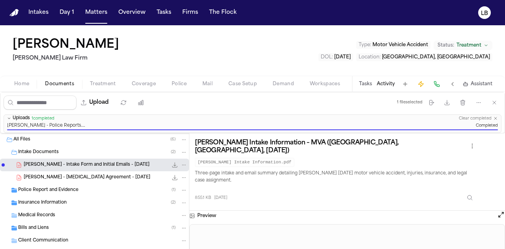
click at [174, 9] on div "Intakes Day 1 Matters Overview Tasks Firms The Flock" at bounding box center [132, 13] width 215 height 14
click at [160, 12] on button "Tasks" at bounding box center [164, 13] width 21 height 14
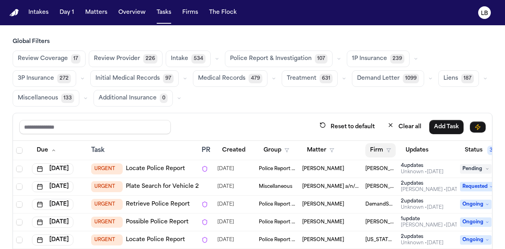
click at [382, 149] on button "Firm" at bounding box center [380, 150] width 30 height 14
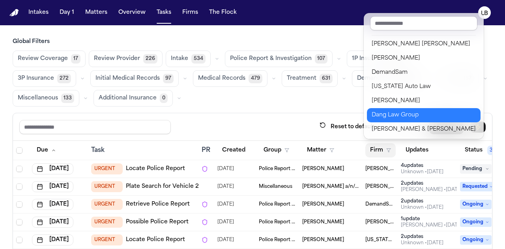
scroll to position [129, 0]
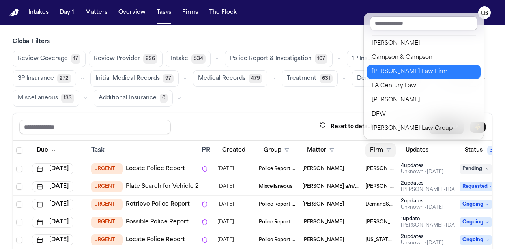
click at [398, 72] on div "[PERSON_NAME] Law Firm" at bounding box center [424, 71] width 104 height 9
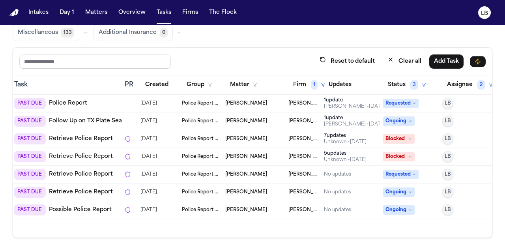
scroll to position [0, 0]
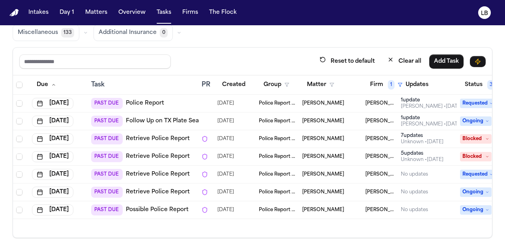
click at [160, 207] on link "Possible Police Report" at bounding box center [157, 210] width 63 height 8
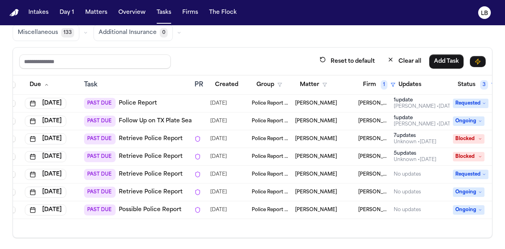
scroll to position [0, 8]
click at [155, 188] on link "Retrieve Police Report" at bounding box center [150, 192] width 64 height 8
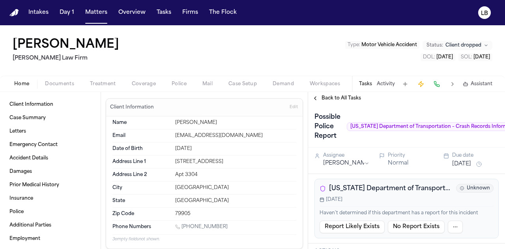
drag, startPoint x: 481, startPoint y: 95, endPoint x: 505, endPoint y: 106, distance: 25.9
click at [505, 106] on div "Possible Police Report [US_STATE] Department of Transportation – Crash Records …" at bounding box center [406, 126] width 197 height 43
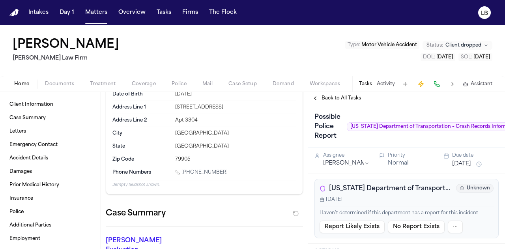
scroll to position [55, 0]
click at [66, 82] on span "Documents" at bounding box center [59, 84] width 29 height 6
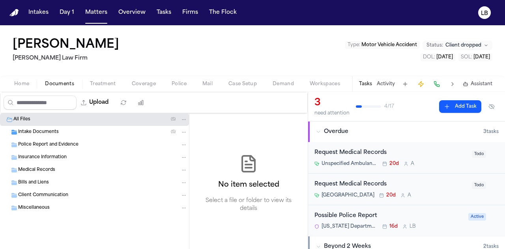
click at [65, 129] on div "Intake Documents ( 5 )" at bounding box center [102, 132] width 169 height 7
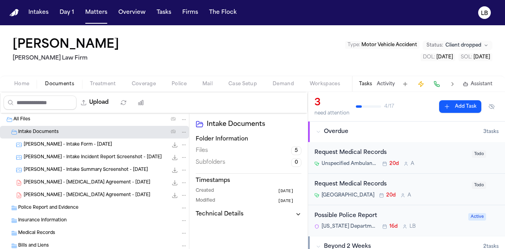
click at [91, 147] on div "[PERSON_NAME] - Intake Form - [DATE] 60.0 KB • PNG" at bounding box center [106, 145] width 164 height 8
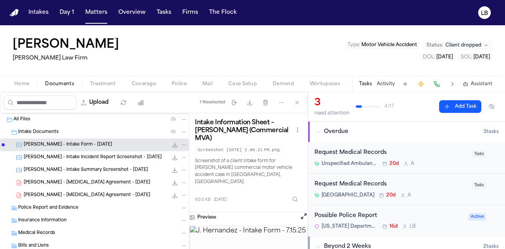
drag, startPoint x: 129, startPoint y: 43, endPoint x: 8, endPoint y: 43, distance: 121.2
click at [8, 43] on div "[PERSON_NAME] [PERSON_NAME] Law Firm Type : Motor Vehicle Accident Status: Clie…" at bounding box center [252, 50] width 505 height 51
drag, startPoint x: 8, startPoint y: 43, endPoint x: 143, endPoint y: 41, distance: 135.0
click at [143, 41] on div "[PERSON_NAME] [PERSON_NAME] Law Firm Type : Motor Vehicle Accident Status: Clie…" at bounding box center [252, 50] width 505 height 51
copy h1 "[PERSON_NAME]"
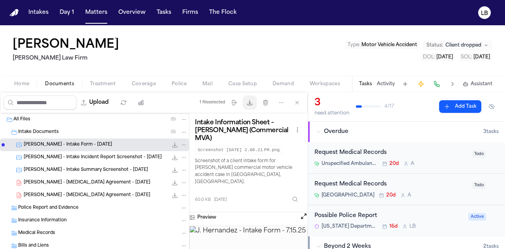
click at [248, 101] on icon "button" at bounding box center [250, 102] width 6 height 6
click at [98, 146] on span "[PERSON_NAME] - Intake Form - [DATE]" at bounding box center [68, 145] width 88 height 7
click at [252, 106] on button "Download files" at bounding box center [250, 102] width 14 height 14
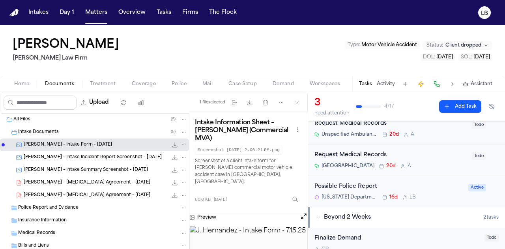
scroll to position [31, 0]
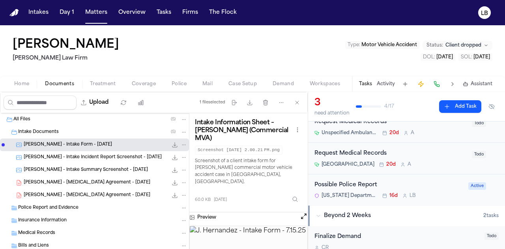
click at [429, 185] on div "Possible Police Report" at bounding box center [389, 185] width 149 height 9
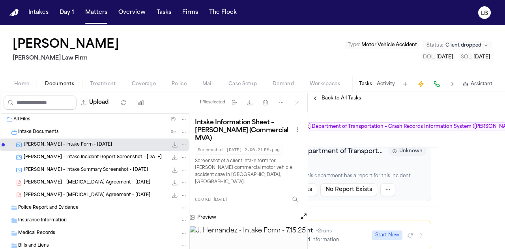
scroll to position [0, 73]
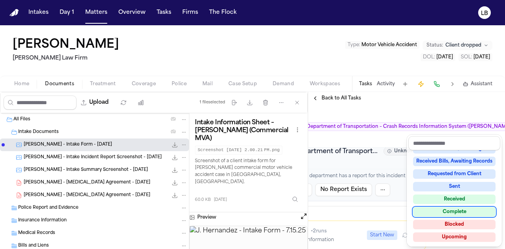
click at [468, 208] on div "Complete" at bounding box center [454, 211] width 82 height 9
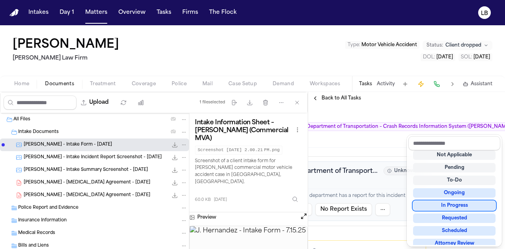
scroll to position [57, 0]
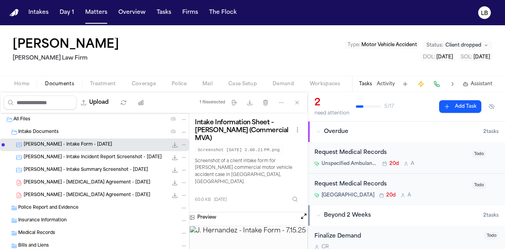
click at [390, 79] on div "Tasks Activity Assistant" at bounding box center [425, 83] width 147 height 15
click at [386, 84] on button "Activity" at bounding box center [386, 84] width 18 height 6
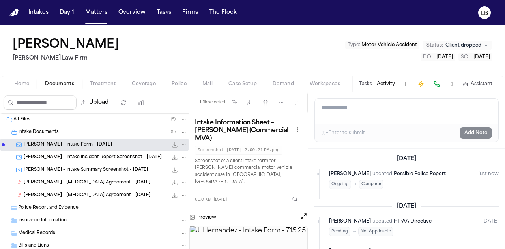
click at [374, 109] on textarea "Add a note to this matter" at bounding box center [407, 111] width 184 height 25
type textarea "**********"
click at [464, 129] on button "Add Note" at bounding box center [476, 132] width 32 height 11
click at [99, 101] on button "Upload" at bounding box center [95, 102] width 37 height 14
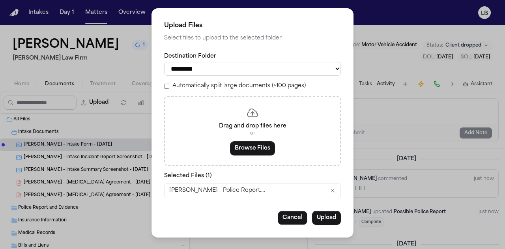
click at [275, 71] on select "**********" at bounding box center [252, 69] width 177 height 14
select select "**********"
click at [164, 62] on select "**********" at bounding box center [252, 69] width 177 height 14
click at [319, 215] on button "Upload" at bounding box center [326, 218] width 29 height 14
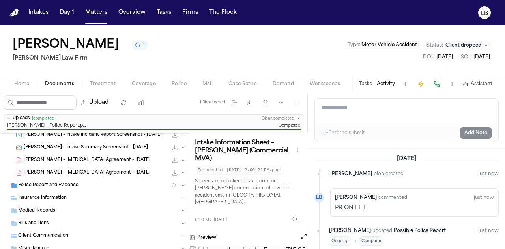
scroll to position [44, 0]
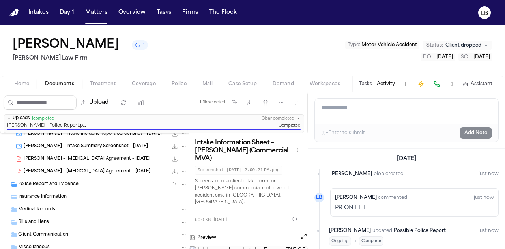
click at [65, 184] on span "Police Report and Evidence" at bounding box center [48, 184] width 60 height 7
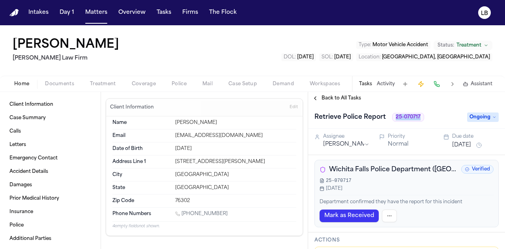
drag, startPoint x: 395, startPoint y: 118, endPoint x: 423, endPoint y: 117, distance: 28.4
click at [423, 117] on div "Retrieve Police Report 25-070717" at bounding box center [389, 117] width 148 height 13
copy span "25-070717"
drag, startPoint x: 83, startPoint y: 61, endPoint x: 3, endPoint y: 67, distance: 80.4
click at [3, 67] on div "[PERSON_NAME] [PERSON_NAME] Law Firm Type : Motor Vehicle Accident Status: Trea…" at bounding box center [252, 50] width 505 height 51
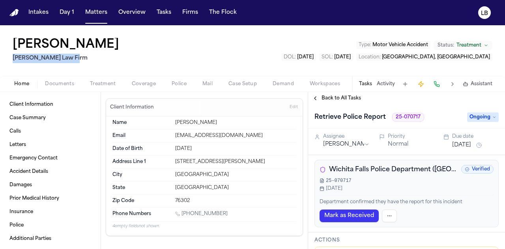
copy h2 "[PERSON_NAME] Law Firm"
click at [167, 11] on button "Tasks" at bounding box center [164, 13] width 21 height 14
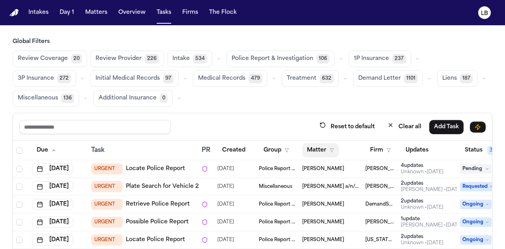
click at [330, 148] on icon "button" at bounding box center [332, 150] width 5 height 5
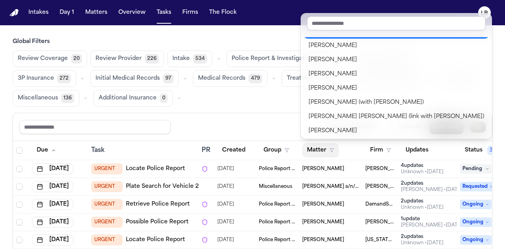
scroll to position [624, 0]
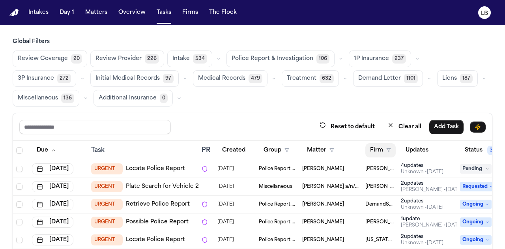
click at [381, 152] on button "Firm" at bounding box center [380, 150] width 30 height 14
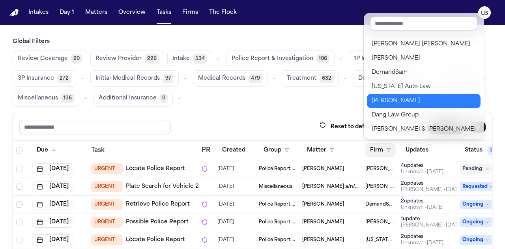
scroll to position [129, 0]
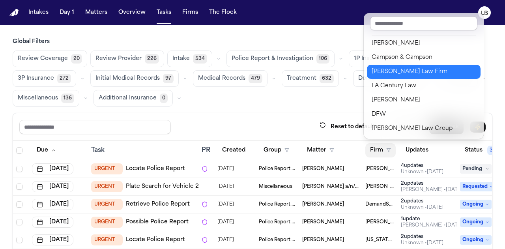
click at [393, 68] on div "[PERSON_NAME] Law Firm" at bounding box center [424, 71] width 104 height 9
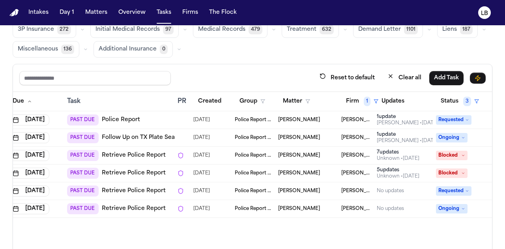
scroll to position [0, 25]
click at [246, 119] on span "Police Report & Investigation" at bounding box center [252, 120] width 37 height 6
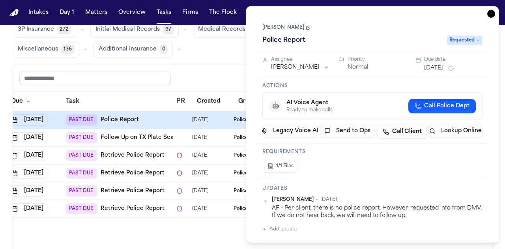
click at [286, 28] on link "[PERSON_NAME]" at bounding box center [286, 27] width 48 height 6
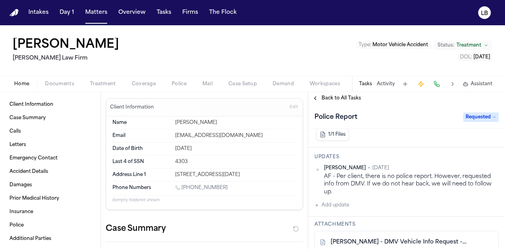
scroll to position [125, 0]
click at [388, 86] on button "Activity" at bounding box center [386, 84] width 18 height 6
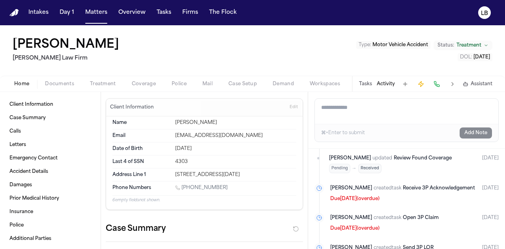
scroll to position [1120, 0]
click at [60, 83] on span "Documents" at bounding box center [59, 84] width 29 height 6
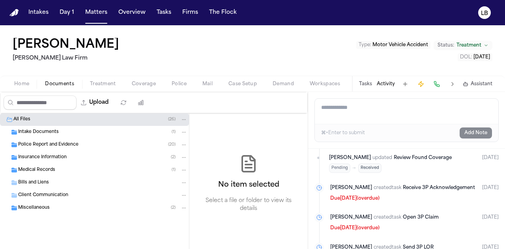
click at [54, 130] on span "Intake Documents" at bounding box center [38, 132] width 41 height 7
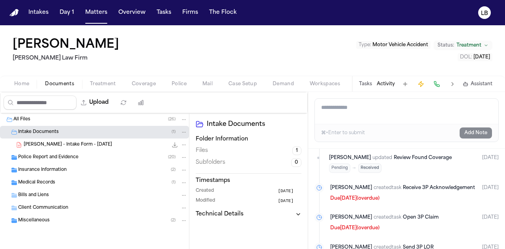
click at [59, 157] on span "Police Report and Evidence" at bounding box center [48, 157] width 60 height 7
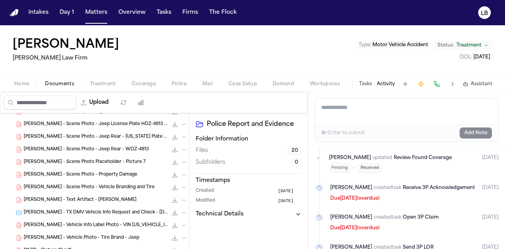
scroll to position [205, 0]
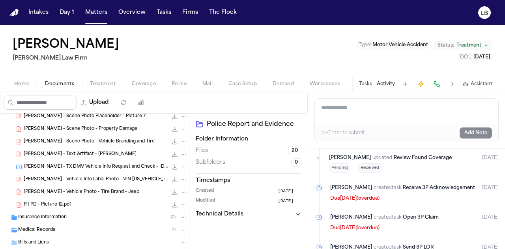
click at [368, 82] on button "Tasks" at bounding box center [365, 84] width 13 height 6
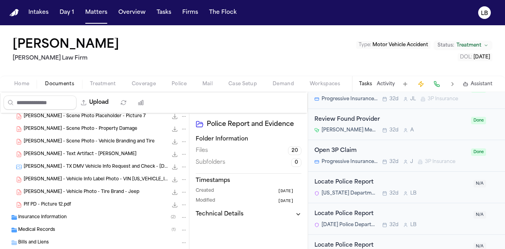
scroll to position [560, 0]
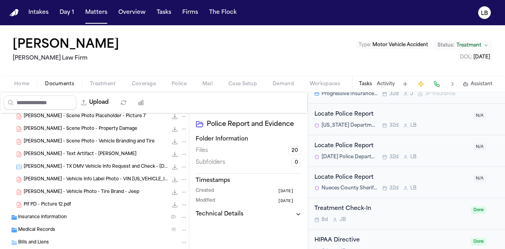
click at [388, 82] on button "Activity" at bounding box center [386, 84] width 18 height 6
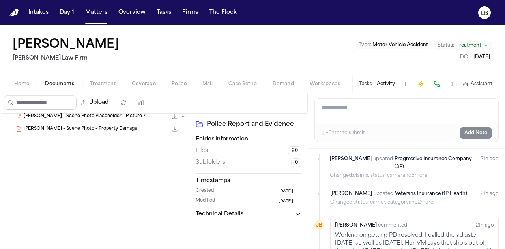
scroll to position [0, 0]
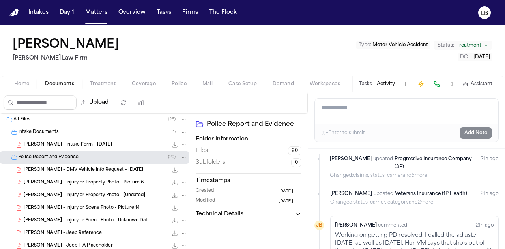
click at [64, 142] on span "[PERSON_NAME] - Intake Form - [DATE]" at bounding box center [68, 145] width 88 height 7
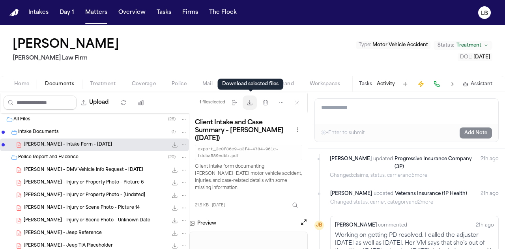
click at [255, 106] on button "Download files" at bounding box center [250, 102] width 14 height 14
